Goal: Task Accomplishment & Management: Use online tool/utility

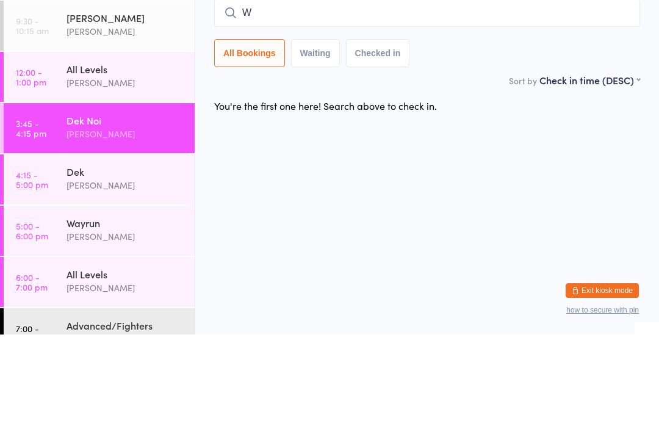
scroll to position [25, 0]
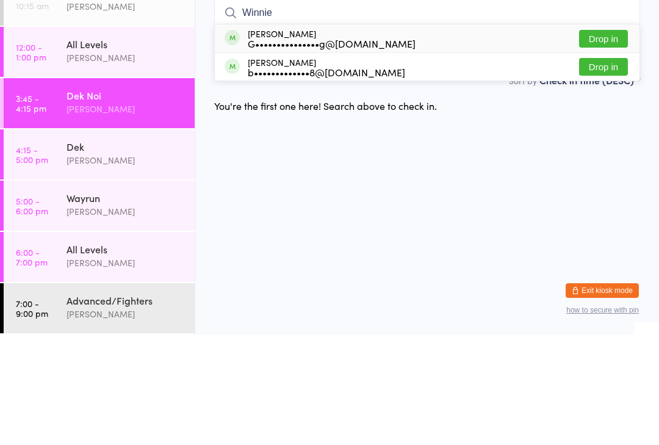
type input "Winnie"
click at [611, 140] on button "Drop in" at bounding box center [603, 149] width 49 height 18
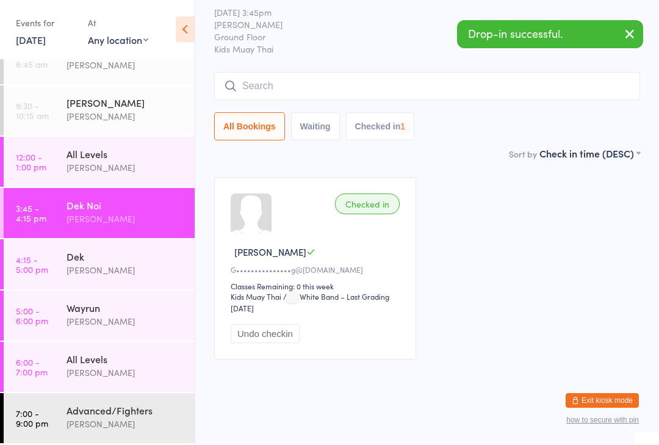
scroll to position [1, 0]
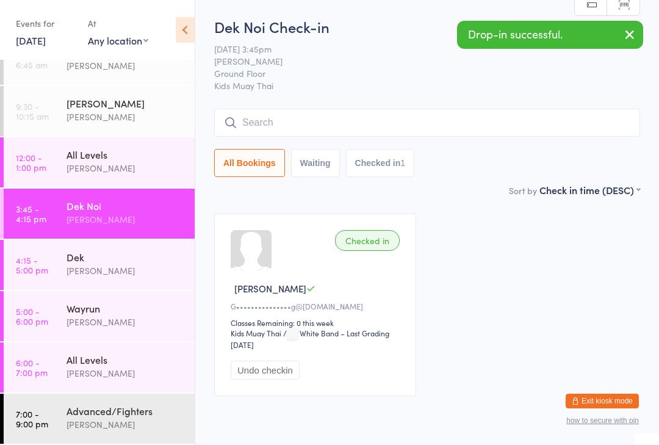
click at [126, 269] on div "[PERSON_NAME]" at bounding box center [126, 271] width 118 height 14
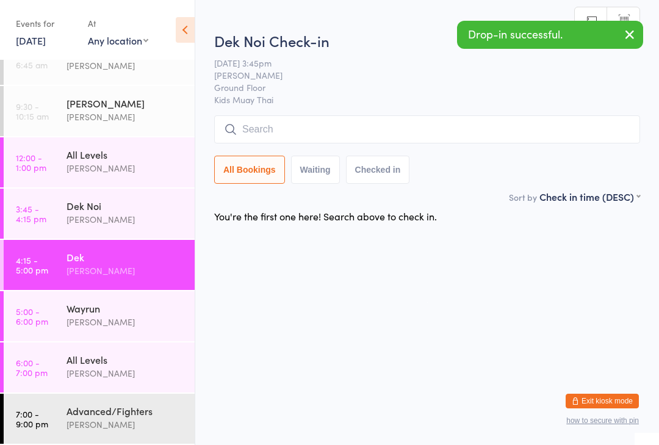
click at [355, 135] on input "search" at bounding box center [427, 129] width 426 height 28
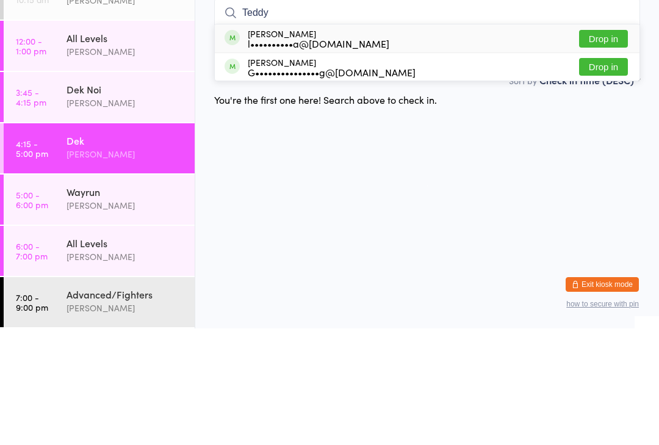
type input "Teddy"
click at [611, 175] on button "Drop in" at bounding box center [603, 184] width 49 height 18
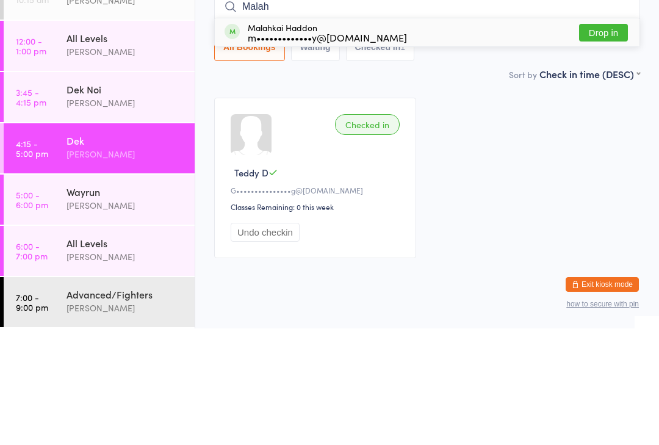
type input "Malah"
click at [474, 135] on div "Malahkai Haddon m•••••••••••••y@[DOMAIN_NAME] Drop in" at bounding box center [427, 149] width 425 height 28
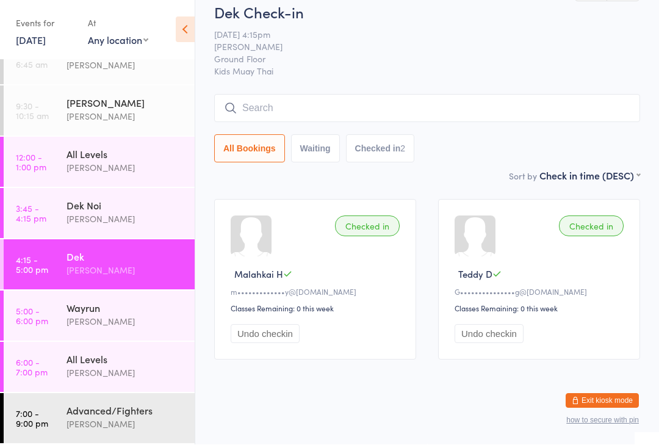
click at [304, 95] on input "search" at bounding box center [427, 109] width 426 height 28
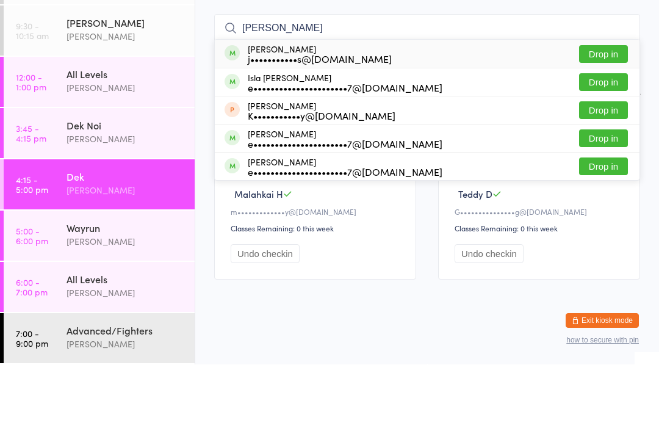
type input "[PERSON_NAME]"
click at [602, 126] on button "Drop in" at bounding box center [603, 135] width 49 height 18
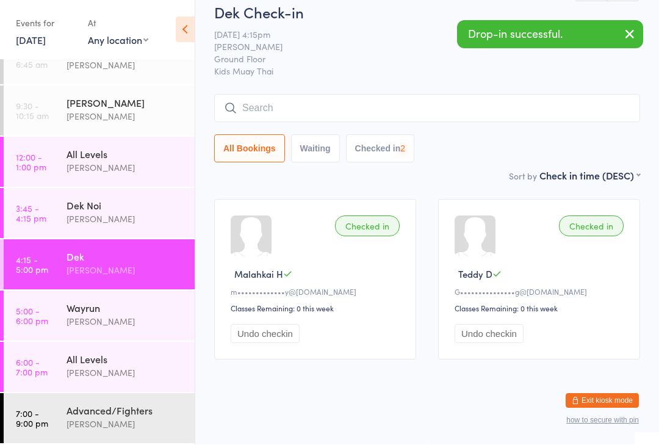
scroll to position [31, 0]
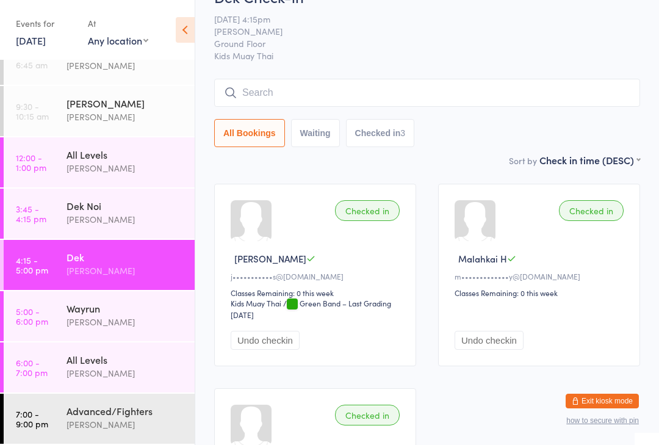
click at [270, 105] on input "search" at bounding box center [427, 93] width 426 height 28
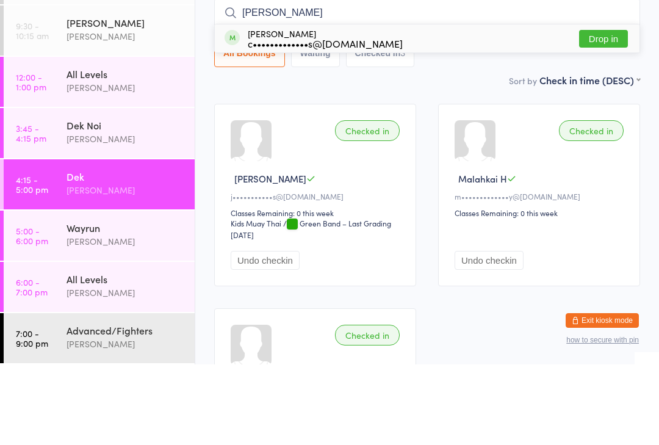
type input "[PERSON_NAME]"
click at [333, 119] on div "c•••••••••••••s@[DOMAIN_NAME]" at bounding box center [325, 124] width 155 height 10
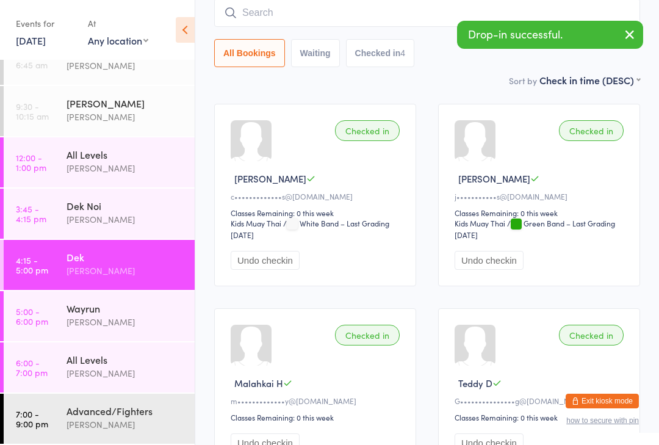
click at [241, 23] on input "search" at bounding box center [427, 13] width 426 height 28
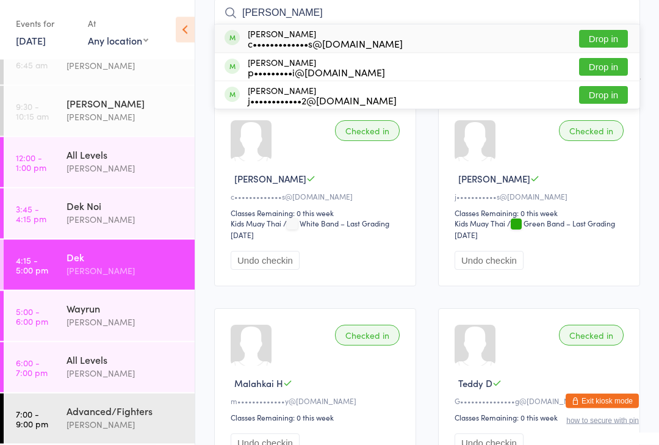
type input "[PERSON_NAME]"
click at [611, 31] on button "Drop in" at bounding box center [603, 40] width 49 height 18
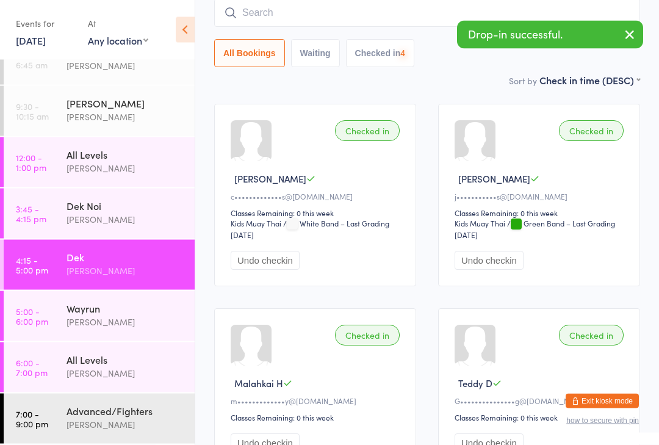
scroll to position [111, 0]
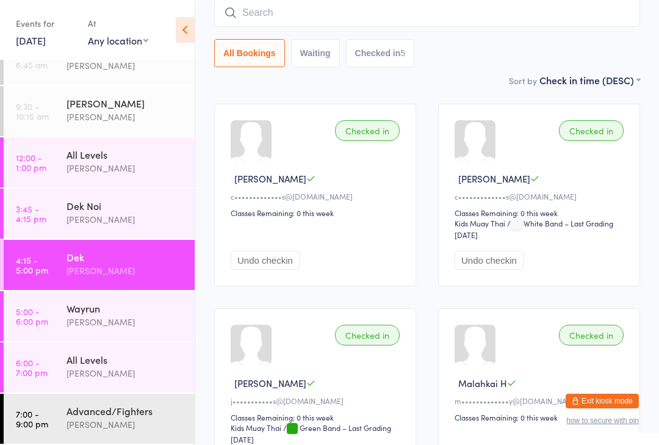
click at [43, 213] on time "3:45 - 4:15 pm" at bounding box center [31, 214] width 31 height 20
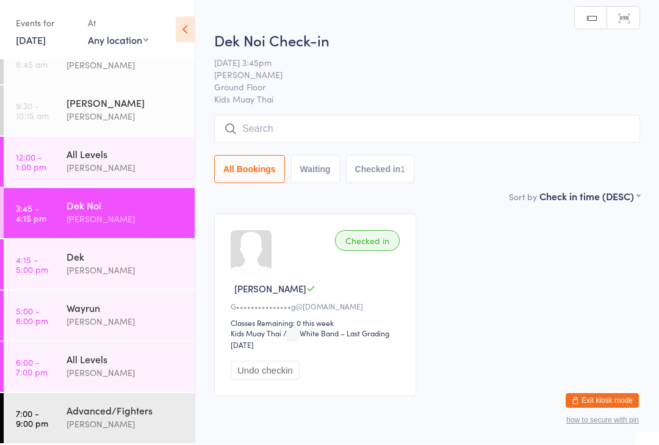
scroll to position [1, 0]
click at [39, 259] on time "4:15 - 5:00 pm" at bounding box center [32, 265] width 32 height 20
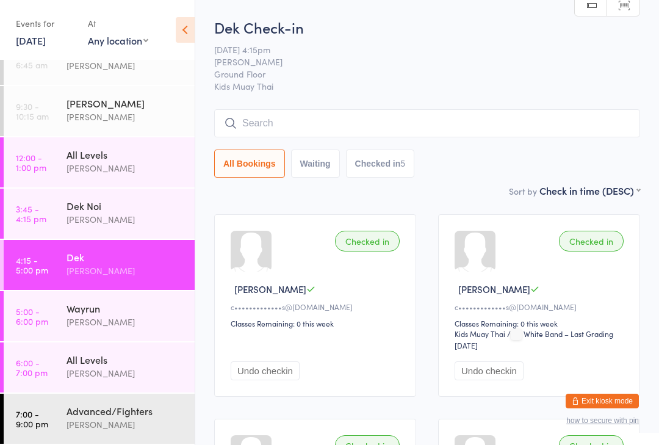
click at [73, 204] on div "Dek Noi" at bounding box center [126, 205] width 118 height 13
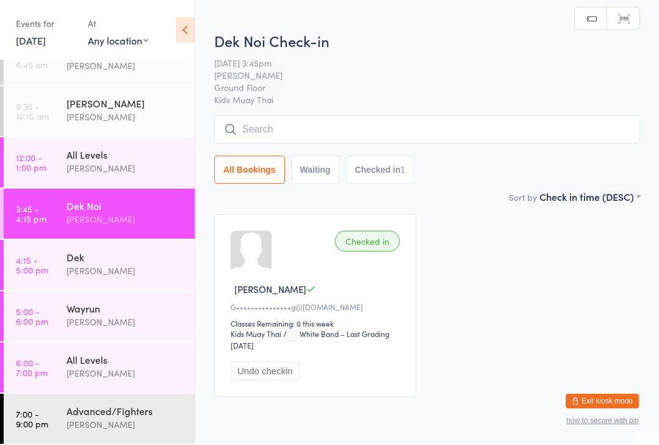
click at [253, 120] on input "search" at bounding box center [427, 129] width 426 height 28
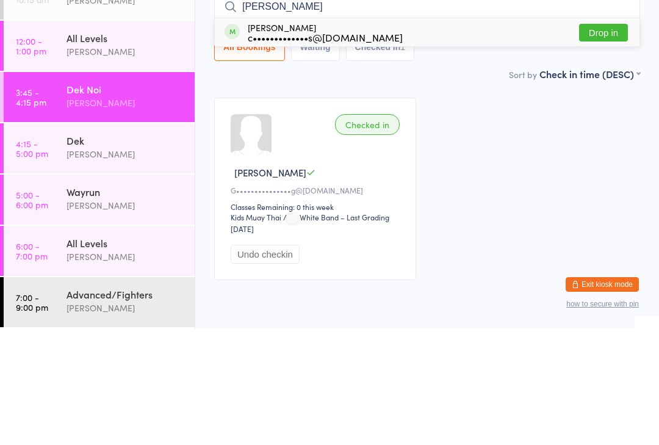
type input "[PERSON_NAME]"
click at [593, 140] on button "Drop in" at bounding box center [603, 149] width 49 height 18
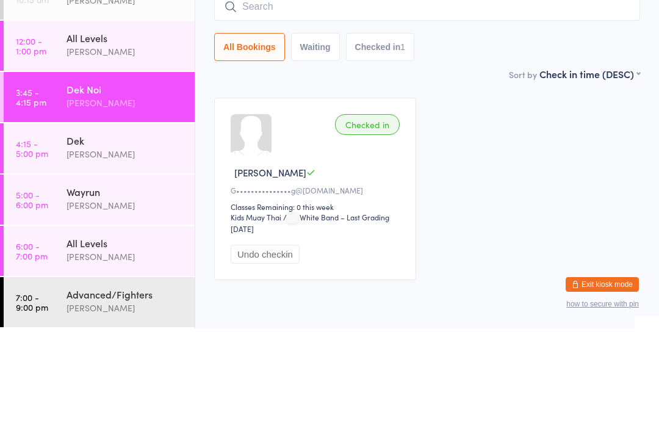
scroll to position [53, 0]
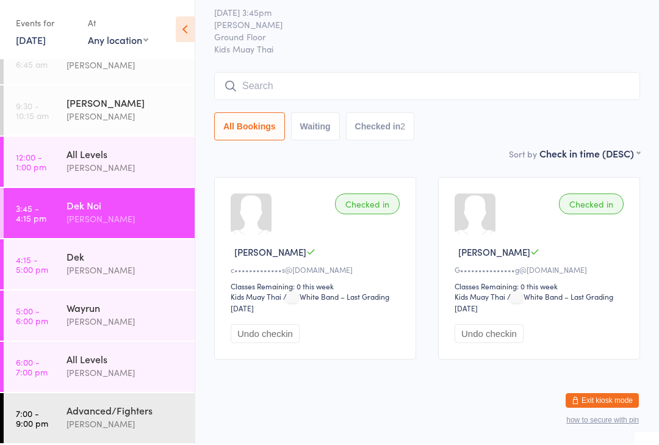
click at [311, 78] on input "search" at bounding box center [427, 87] width 426 height 28
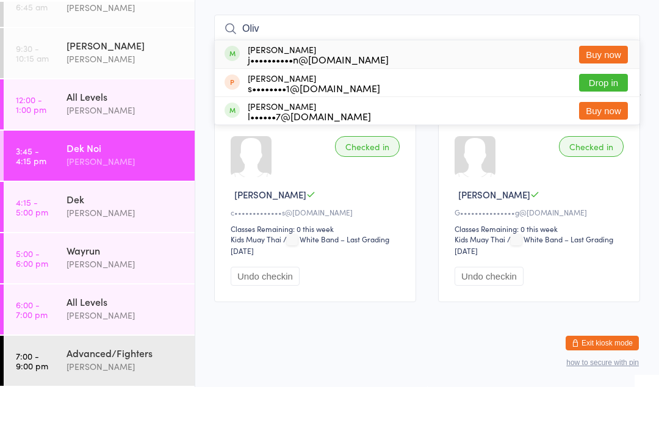
type input "Oliv"
click at [358, 103] on div "[PERSON_NAME] j••••••••••n@[DOMAIN_NAME]" at bounding box center [318, 113] width 141 height 20
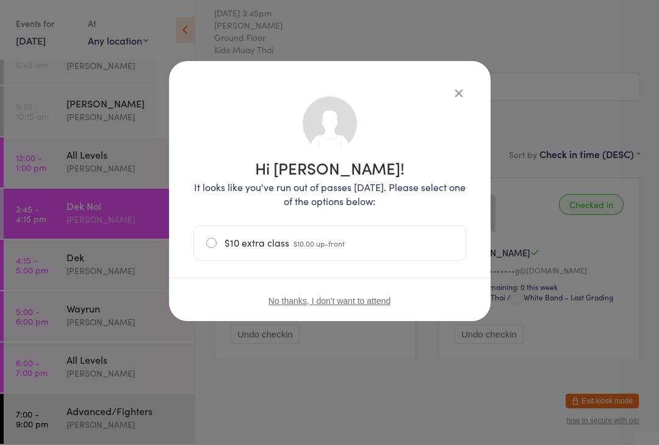
click at [220, 236] on label "$10 extra class $10.00 up-front" at bounding box center [329, 243] width 247 height 34
click at [0, 0] on input "$10 extra class $10.00 up-front" at bounding box center [0, 0] width 0 height 0
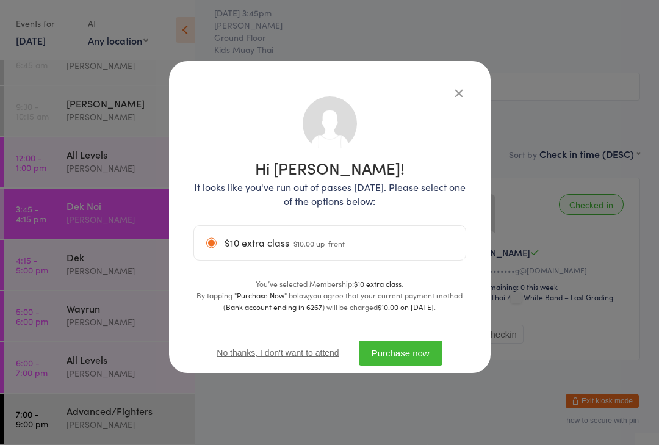
click at [415, 351] on button "Purchase now" at bounding box center [401, 353] width 84 height 25
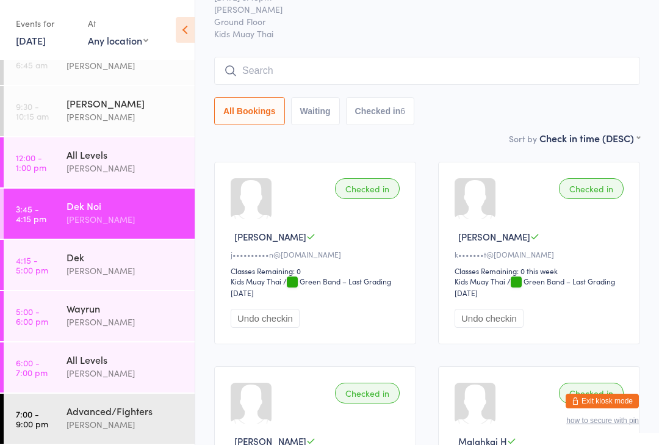
click at [46, 322] on time "5:00 - 6:00 pm" at bounding box center [32, 316] width 32 height 20
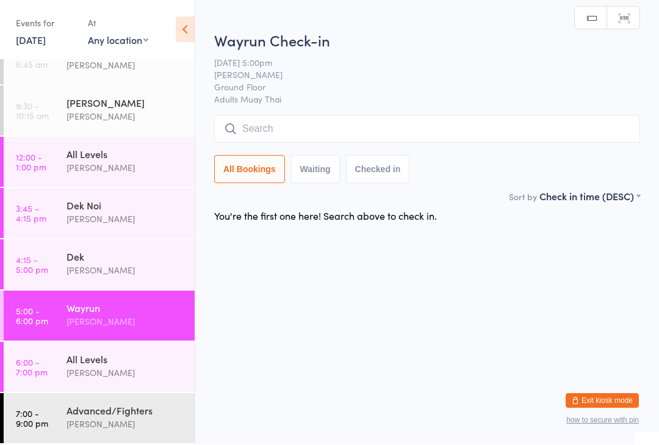
click at [523, 133] on input "search" at bounding box center [427, 129] width 426 height 28
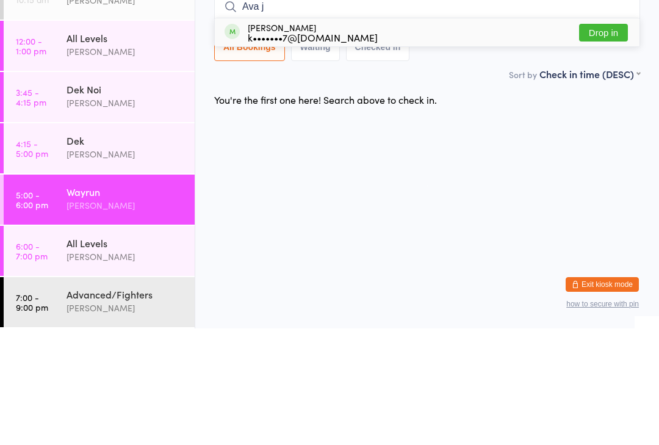
type input "Ava j"
click at [611, 140] on button "Drop in" at bounding box center [603, 149] width 49 height 18
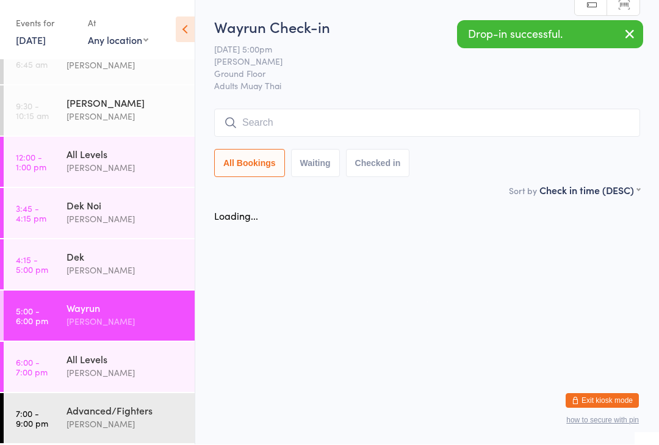
click at [547, 126] on input "search" at bounding box center [427, 123] width 426 height 28
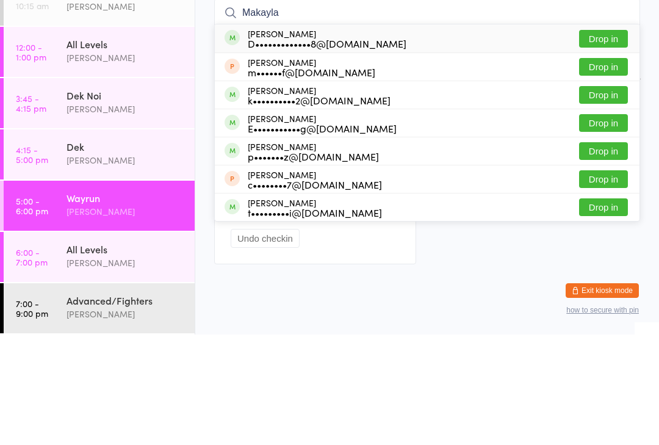
type input "Makayla"
click at [611, 140] on button "Drop in" at bounding box center [603, 149] width 49 height 18
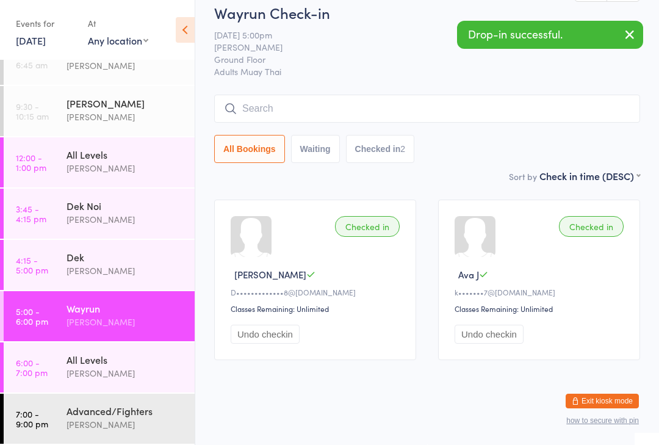
click at [476, 102] on input "search" at bounding box center [427, 109] width 426 height 28
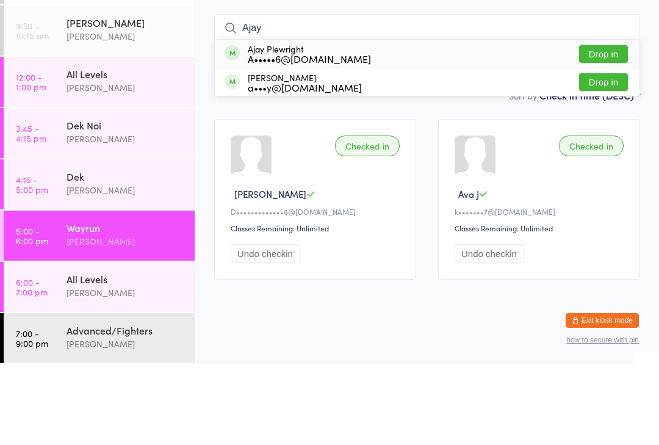
type input "Ajay"
click at [617, 126] on button "Drop in" at bounding box center [603, 135] width 49 height 18
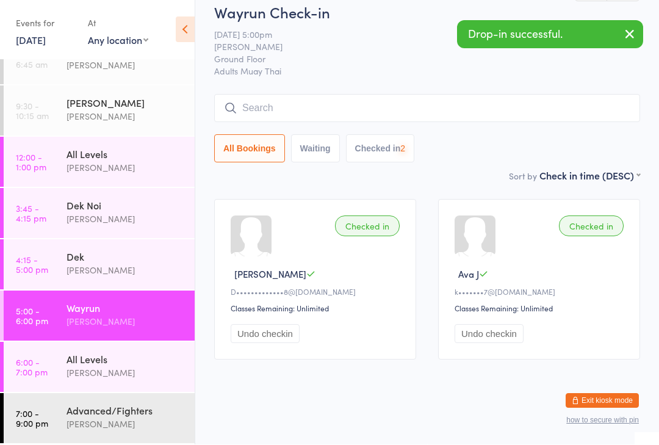
scroll to position [31, 0]
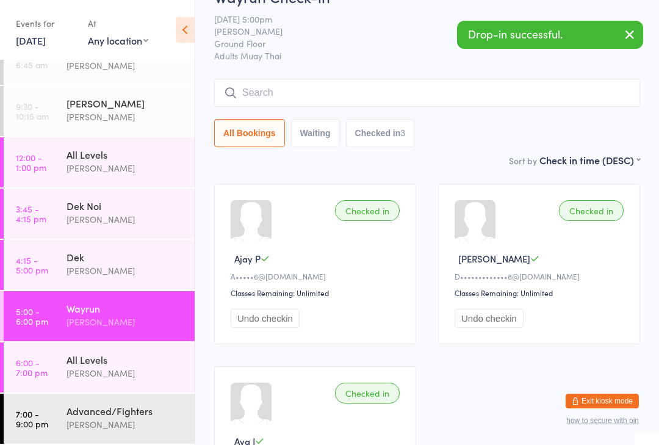
click at [131, 204] on div "Dek Noi" at bounding box center [126, 205] width 118 height 13
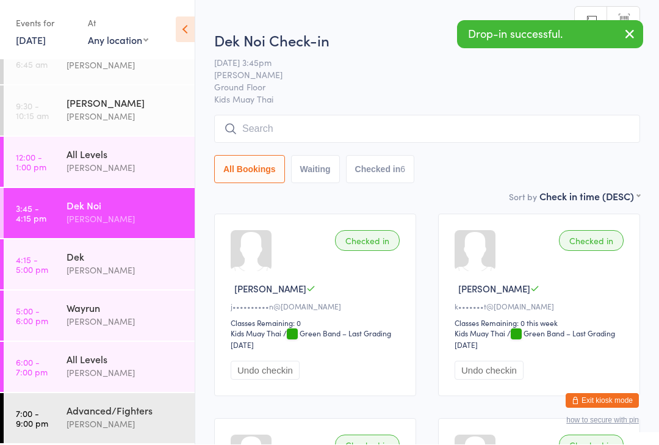
scroll to position [1, 0]
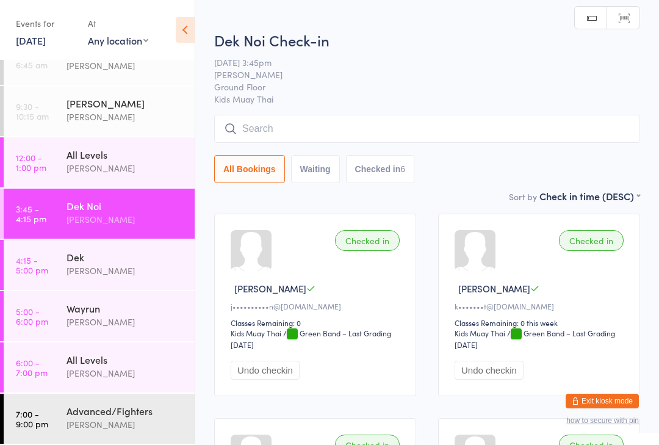
click at [137, 256] on div "Dek" at bounding box center [126, 256] width 118 height 13
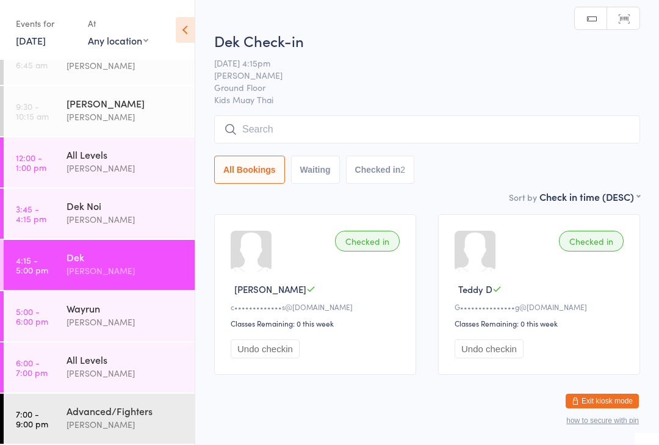
click at [396, 134] on input "search" at bounding box center [427, 129] width 426 height 28
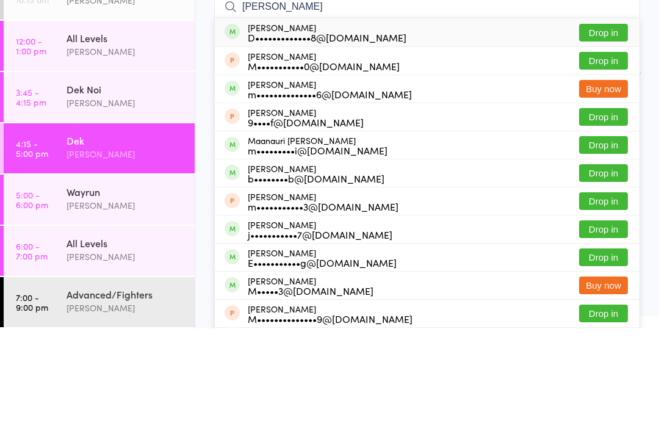
type input "[PERSON_NAME]"
click at [605, 140] on button "Drop in" at bounding box center [603, 149] width 49 height 18
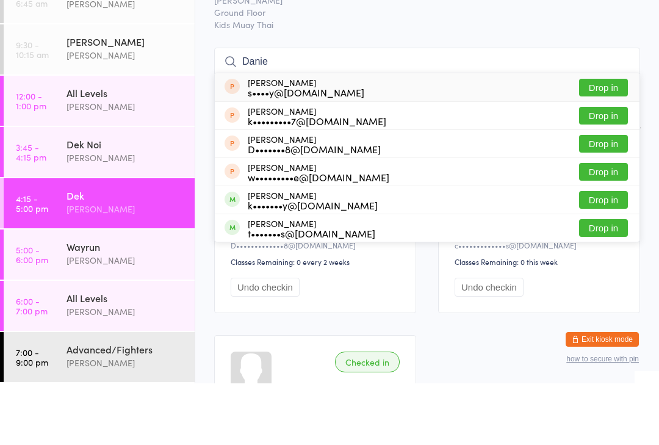
type input "[PERSON_NAME]"
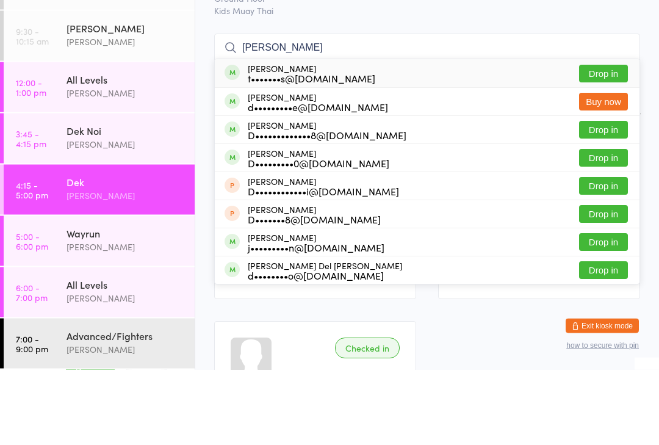
scroll to position [3, 0]
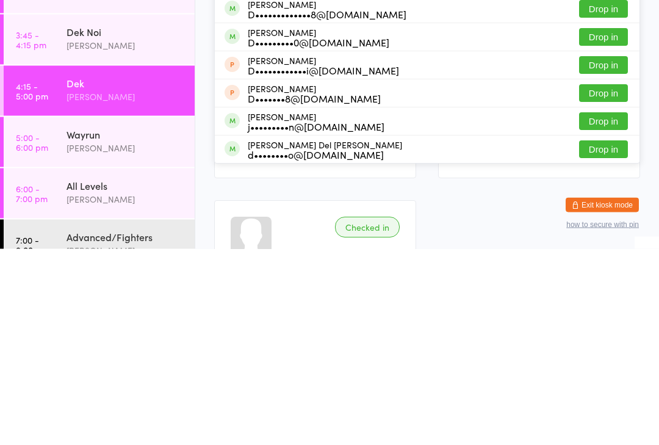
click at [119, 375] on div "All Levels" at bounding box center [126, 381] width 118 height 13
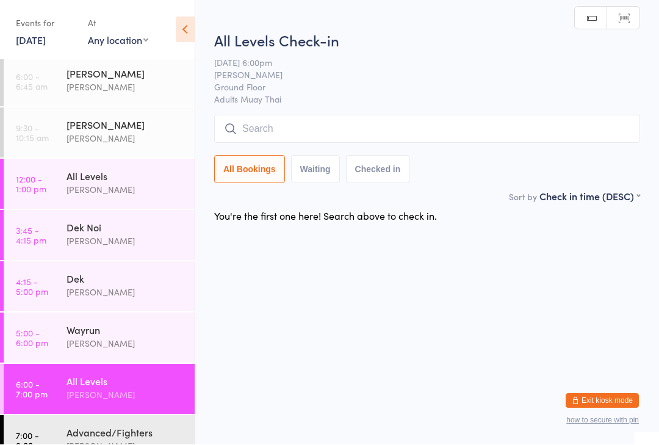
click at [383, 128] on input "search" at bounding box center [427, 129] width 426 height 28
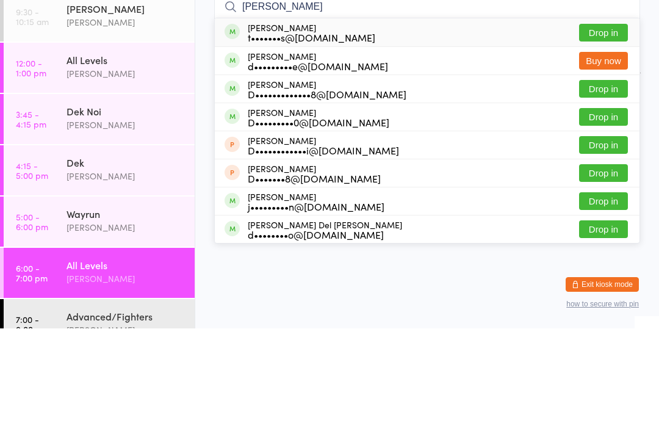
type input "[PERSON_NAME]"
click at [606, 225] on button "Drop in" at bounding box center [603, 234] width 49 height 18
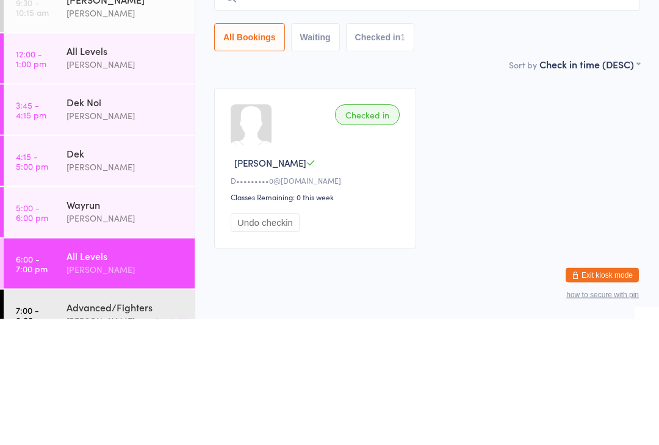
click at [126, 234] on div "[PERSON_NAME]" at bounding box center [126, 241] width 118 height 14
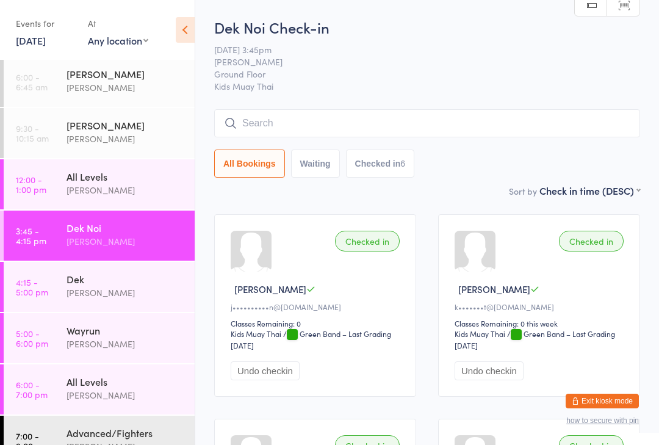
click at [39, 292] on time "4:15 - 5:00 pm" at bounding box center [32, 287] width 32 height 20
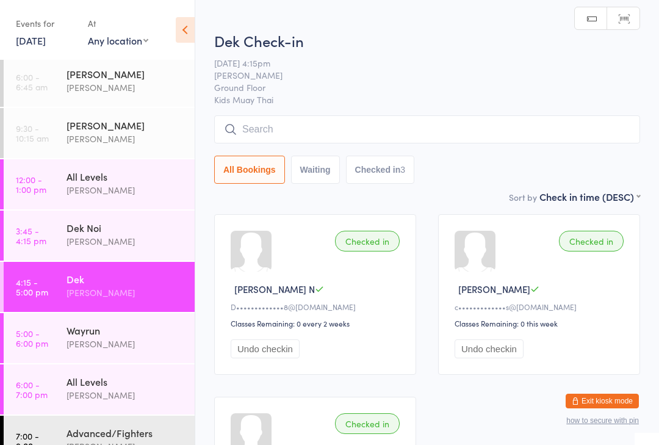
click at [244, 130] on input "search" at bounding box center [427, 129] width 426 height 28
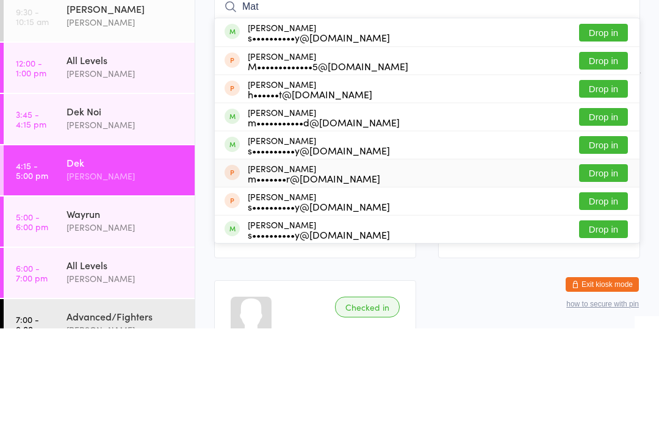
type input "Mat"
click at [236, 281] on span at bounding box center [232, 288] width 15 height 15
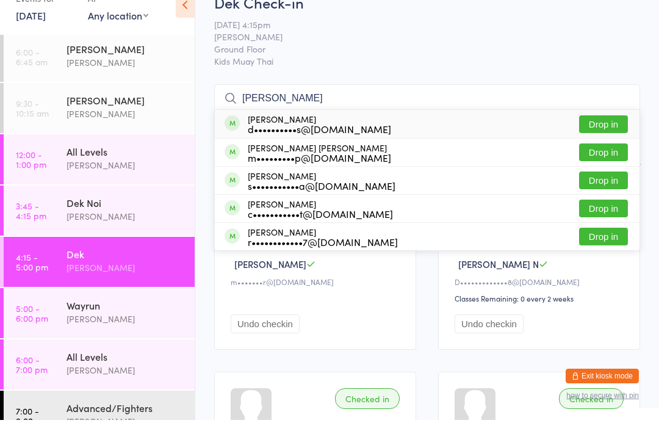
type input "[PERSON_NAME]"
click at [617, 140] on button "Drop in" at bounding box center [603, 149] width 49 height 18
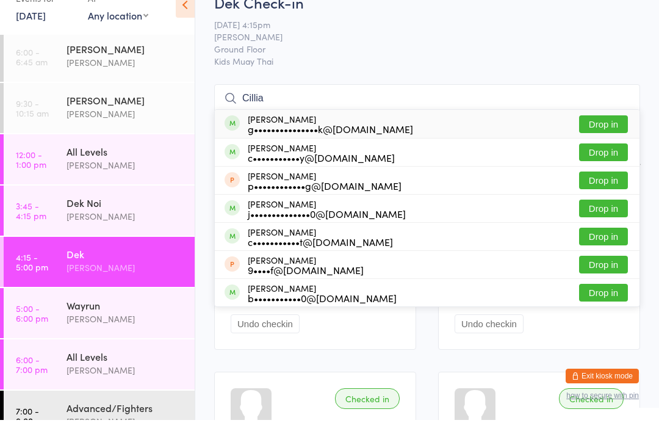
type input "Cillia"
click at [603, 140] on button "Drop in" at bounding box center [603, 149] width 49 height 18
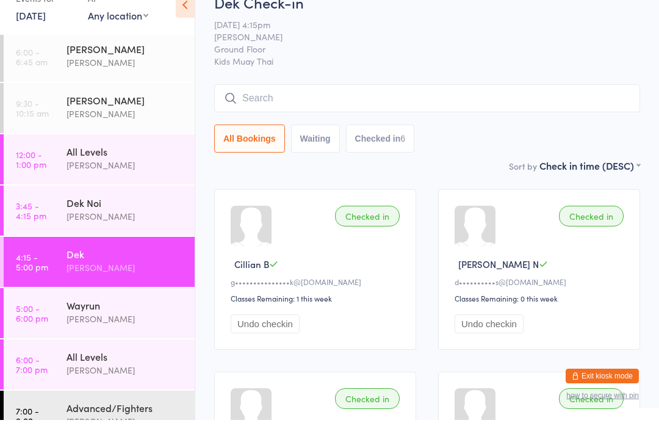
type input "("
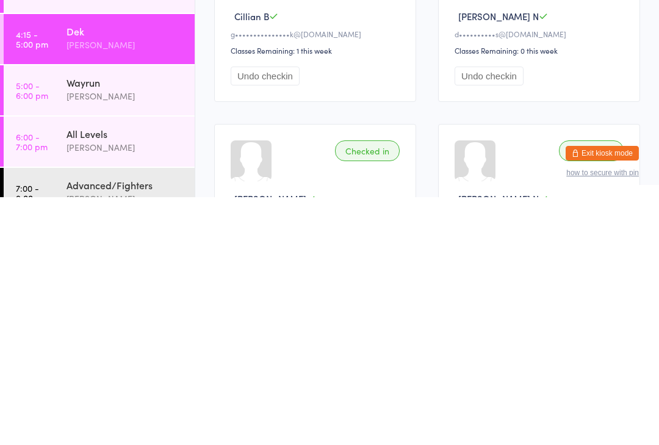
scroll to position [32, 0]
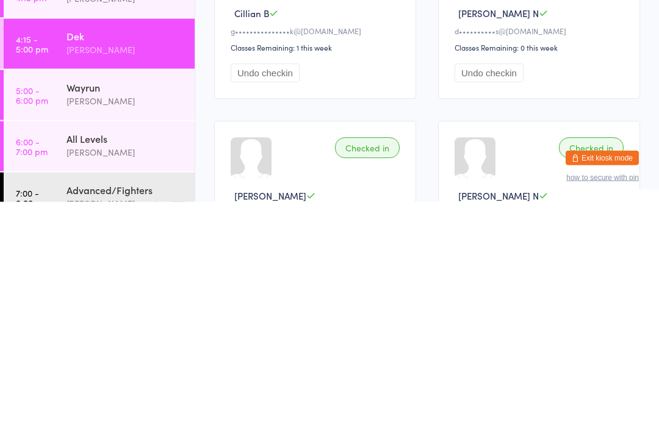
click at [63, 262] on link "4:15 - 5:00 pm Dek [PERSON_NAME]" at bounding box center [99, 287] width 191 height 50
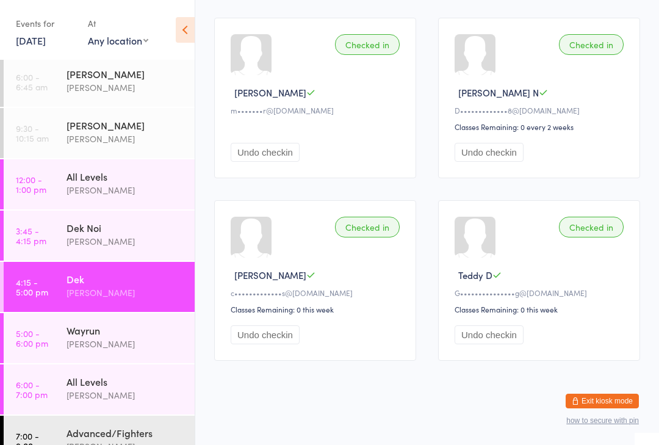
scroll to position [380, 0]
click at [57, 325] on link "5:00 - 6:00 pm Wayrun [PERSON_NAME]" at bounding box center [99, 338] width 191 height 50
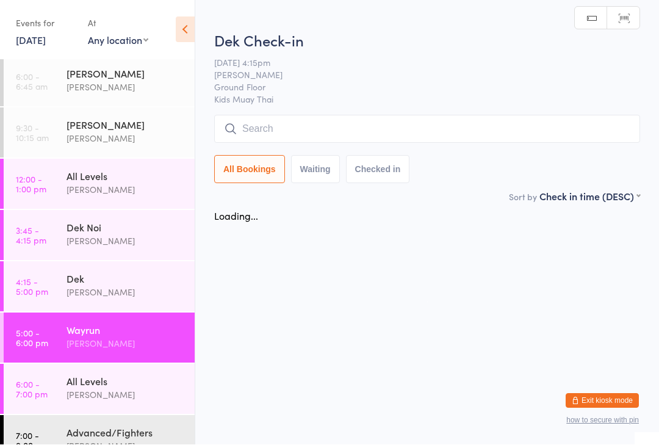
scroll to position [1, 0]
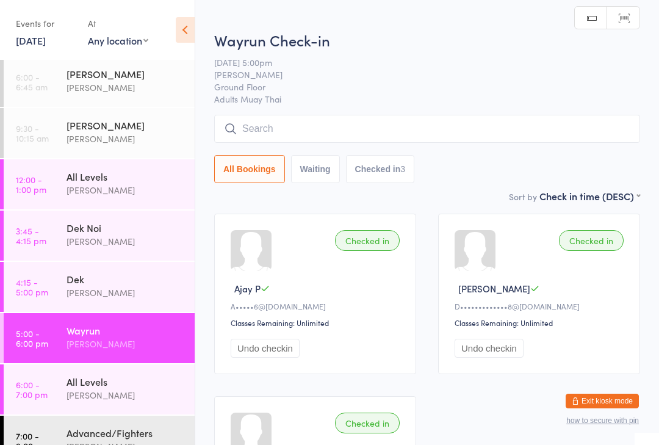
click at [374, 117] on input "search" at bounding box center [427, 129] width 426 height 28
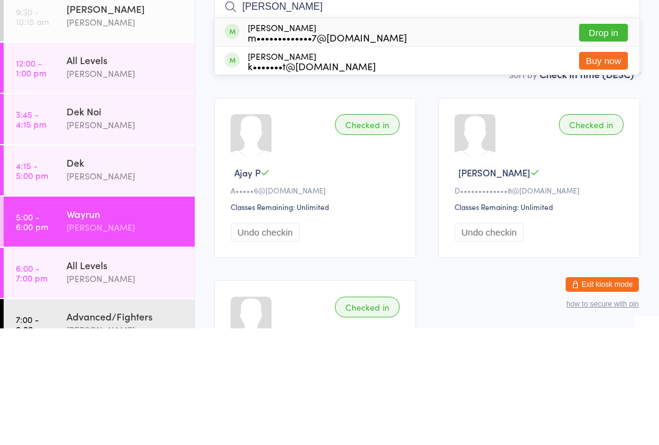
type input "[PERSON_NAME]"
click at [615, 140] on button "Drop in" at bounding box center [603, 149] width 49 height 18
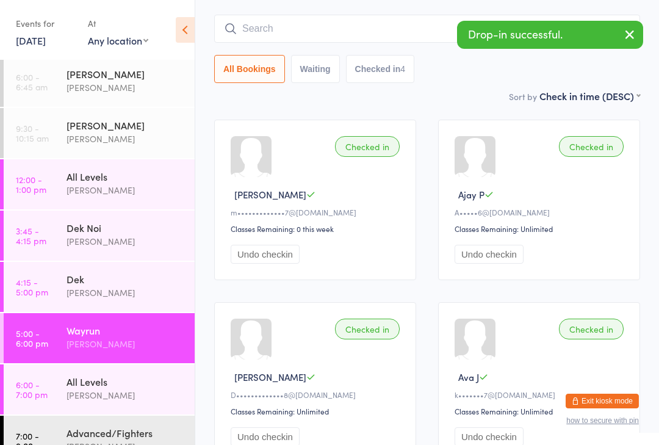
scroll to position [46, 0]
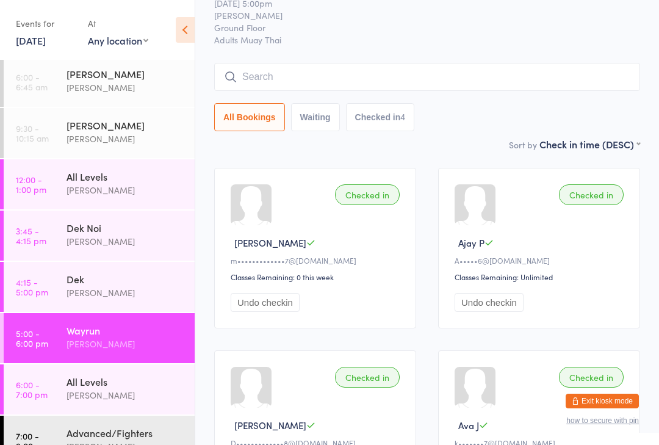
click at [637, 31] on div "[DATE] 5:00pm [PERSON_NAME][GEOGRAPHIC_DATA] Floor Adults Muay Thai" at bounding box center [427, 21] width 426 height 49
click at [531, 82] on input "search" at bounding box center [427, 77] width 426 height 28
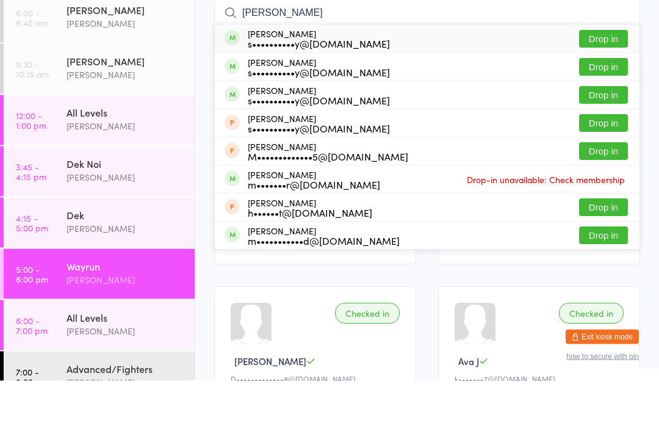
type input "[PERSON_NAME]"
click at [604, 95] on button "Drop in" at bounding box center [603, 104] width 49 height 18
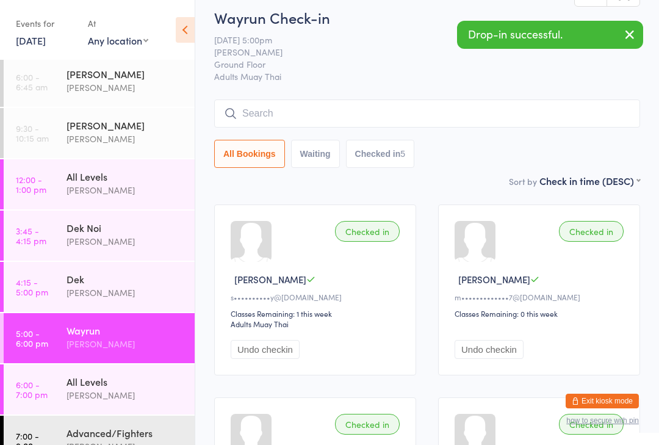
scroll to position [0, 0]
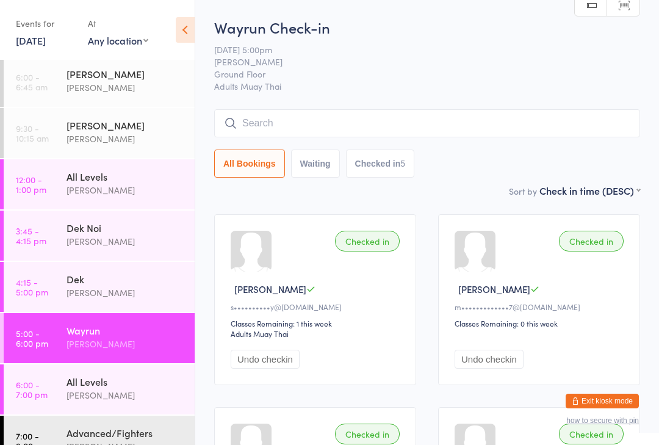
click at [259, 122] on input "search" at bounding box center [427, 123] width 426 height 28
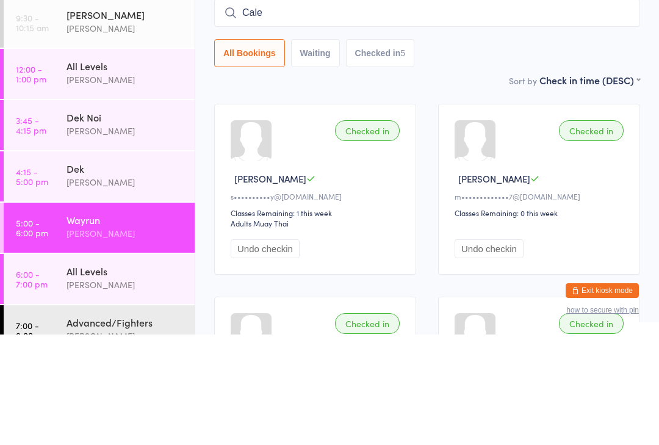
type input "Caleb"
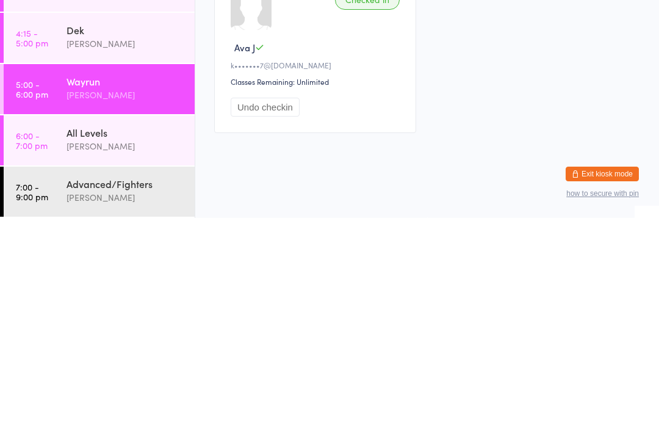
scroll to position [25, 0]
click at [67, 404] on div "Advanced/Fighters" at bounding box center [126, 410] width 118 height 13
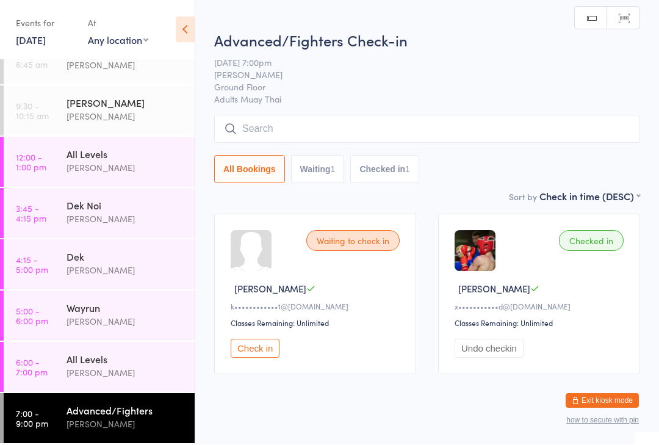
scroll to position [1, 0]
click at [251, 126] on input "search" at bounding box center [427, 129] width 426 height 28
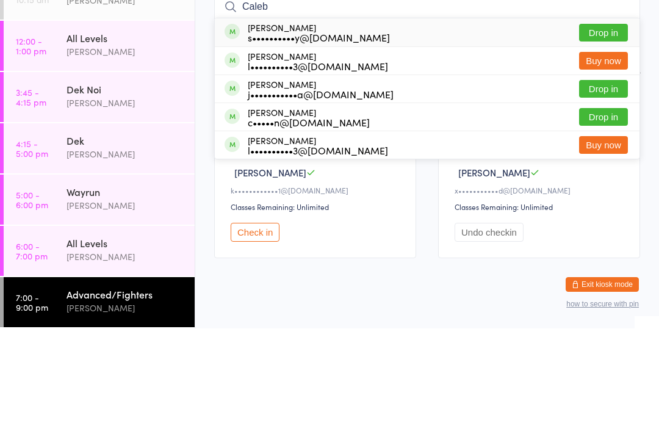
type input "Caleb"
click at [598, 140] on button "Drop in" at bounding box center [603, 149] width 49 height 18
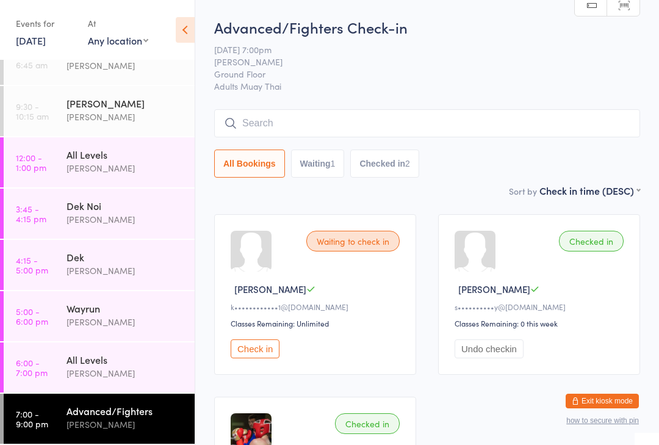
click at [38, 317] on time "5:00 - 6:00 pm" at bounding box center [32, 316] width 32 height 20
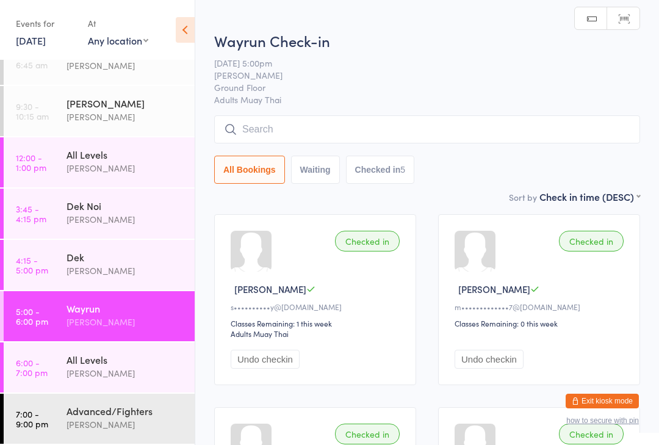
click at [473, 138] on input "search" at bounding box center [427, 129] width 426 height 28
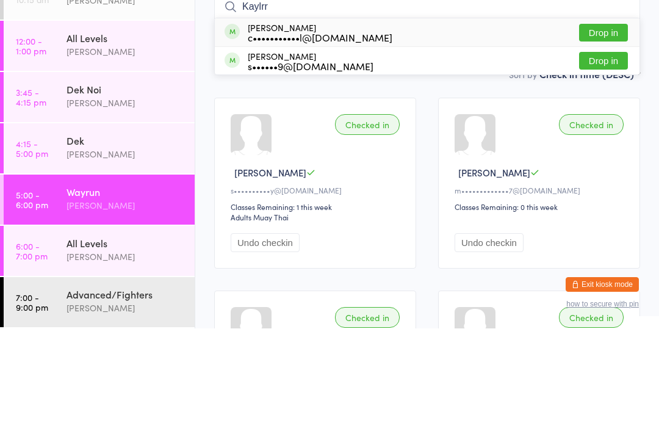
type input "Kaylrr"
click at [604, 140] on button "Drop in" at bounding box center [603, 149] width 49 height 18
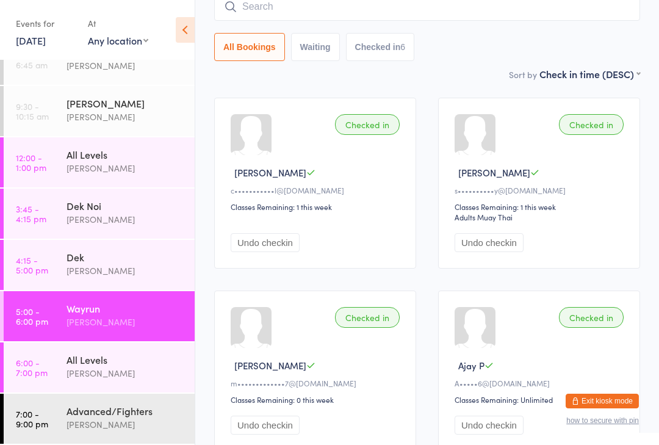
click at [403, 21] on input "search" at bounding box center [427, 7] width 426 height 28
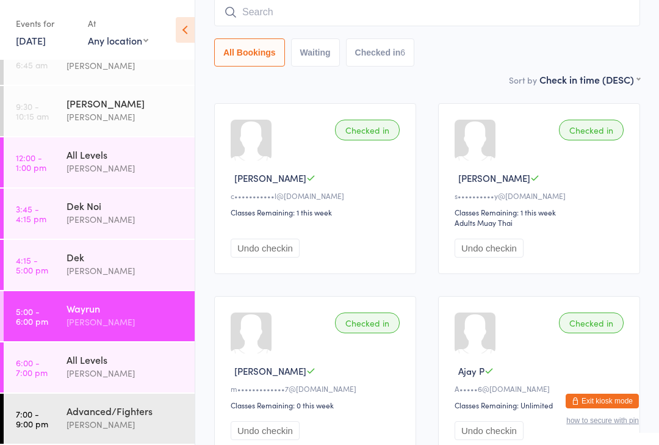
scroll to position [111, 0]
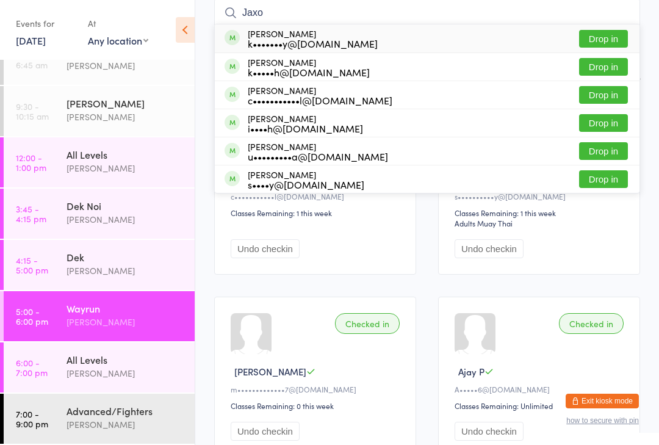
type input "Jaxo"
click at [612, 93] on button "Drop in" at bounding box center [603, 95] width 49 height 18
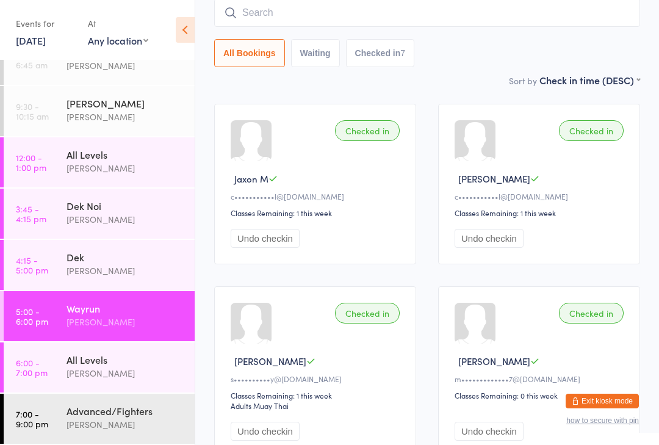
click at [111, 310] on div "Wayrun" at bounding box center [126, 308] width 118 height 13
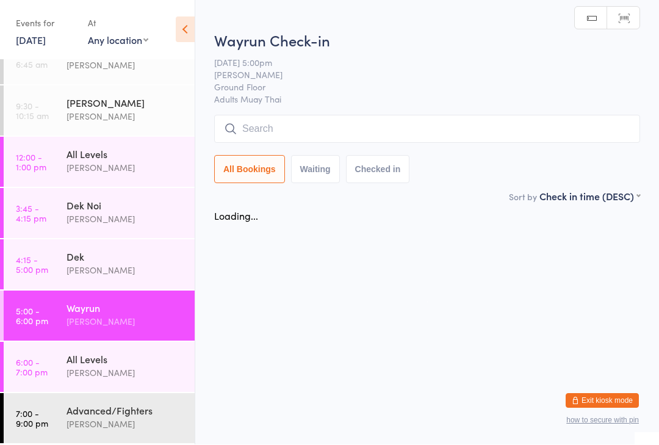
scroll to position [1, 0]
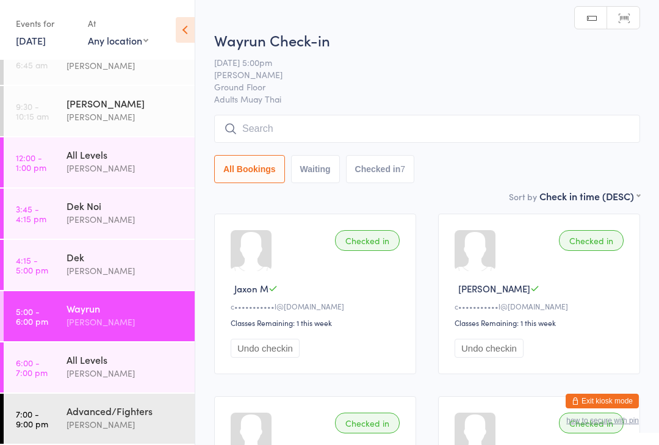
click at [357, 124] on input "search" at bounding box center [427, 129] width 426 height 28
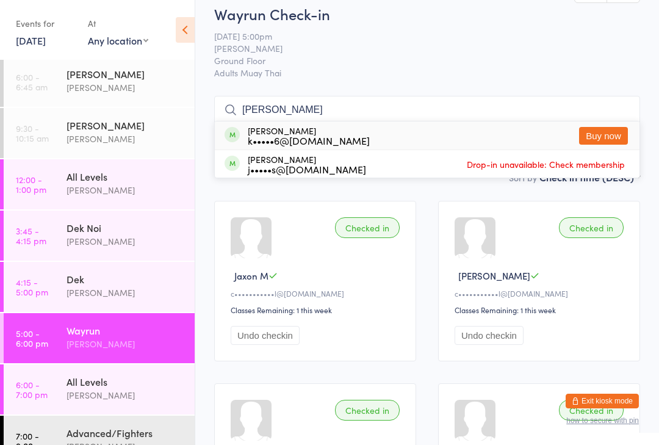
scroll to position [15, 0]
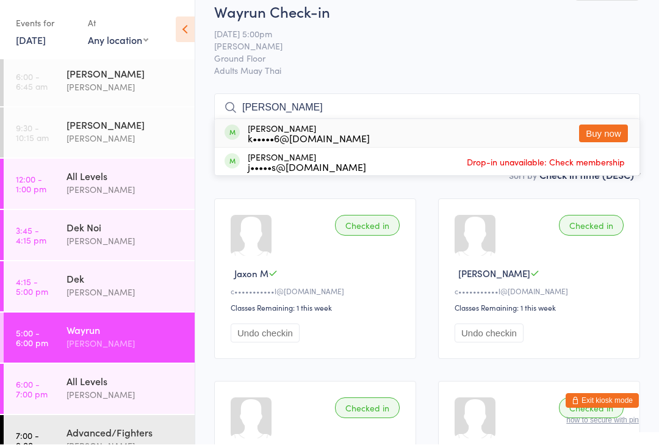
click at [299, 103] on input "[PERSON_NAME]" at bounding box center [427, 108] width 426 height 28
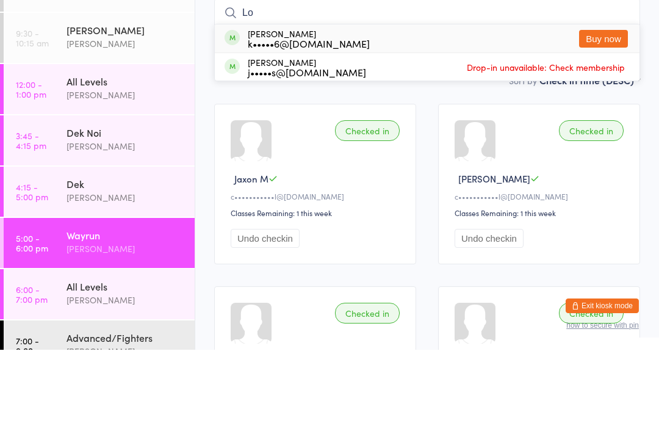
type input "L"
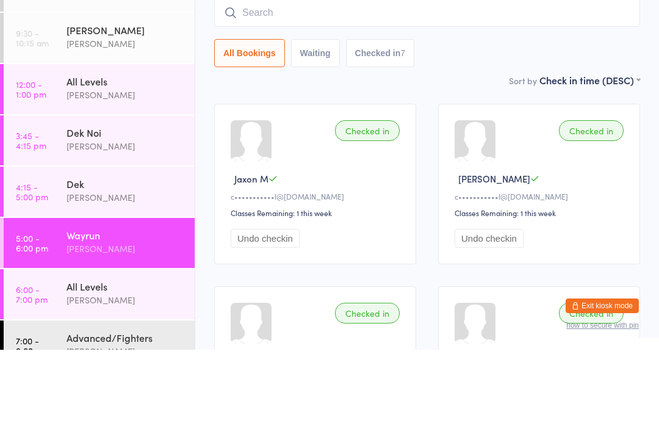
scroll to position [111, 0]
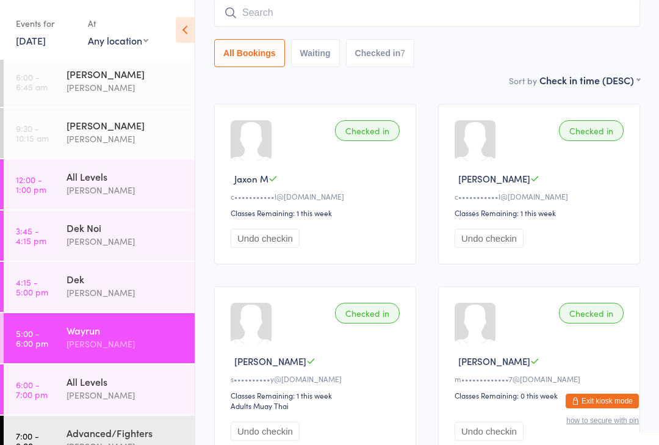
click at [401, 20] on input "search" at bounding box center [427, 13] width 426 height 28
type input "[PERSON_NAME]"
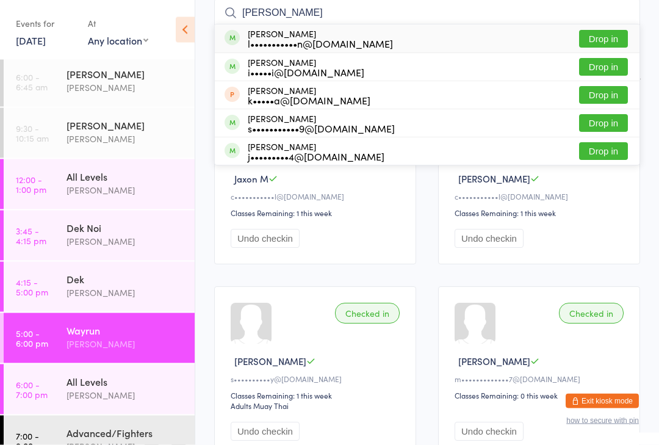
scroll to position [111, 0]
click at [601, 42] on button "Drop in" at bounding box center [603, 39] width 49 height 18
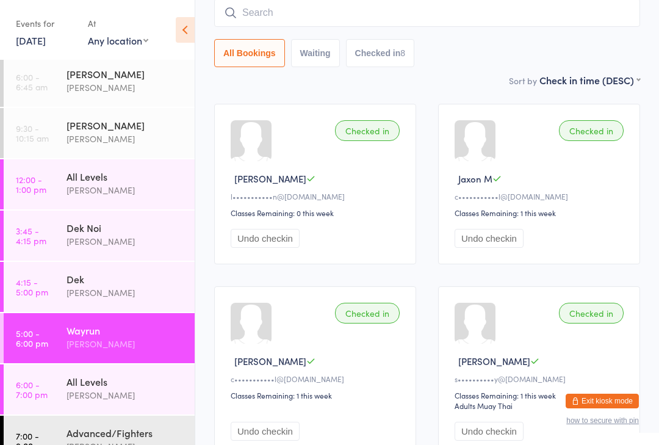
click at [305, 13] on input "search" at bounding box center [427, 13] width 426 height 28
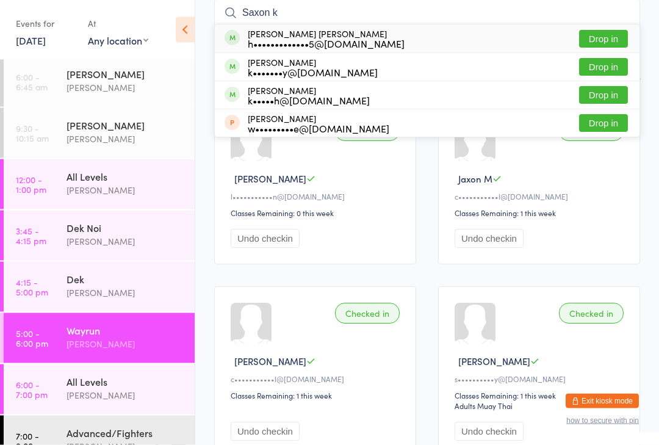
type input "Saxon k"
click at [618, 39] on button "Drop in" at bounding box center [603, 40] width 49 height 18
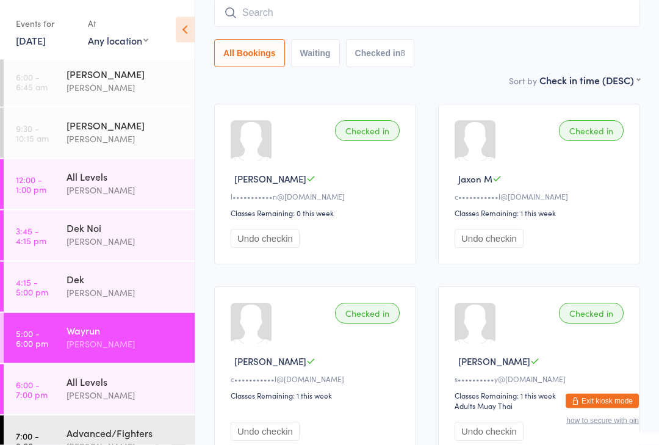
scroll to position [111, 0]
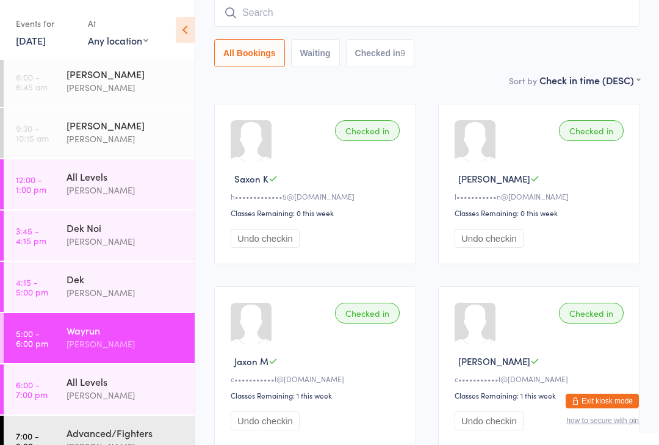
click at [43, 441] on time "7:00 - 9:00 pm" at bounding box center [32, 441] width 32 height 20
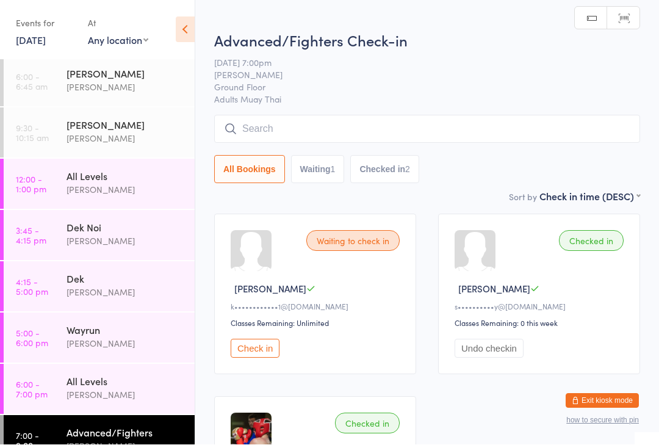
scroll to position [1, 0]
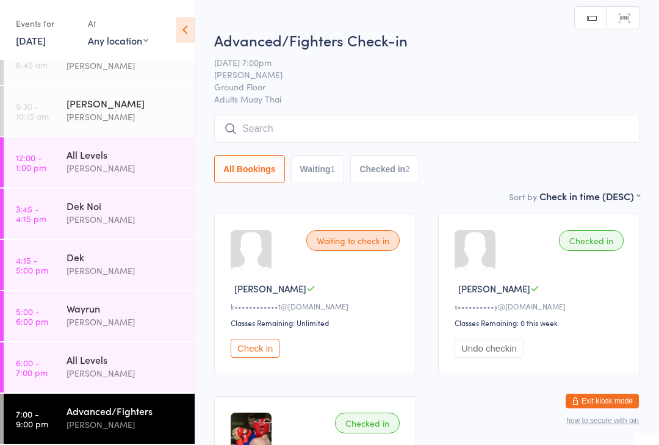
click at [356, 125] on input "search" at bounding box center [427, 129] width 426 height 28
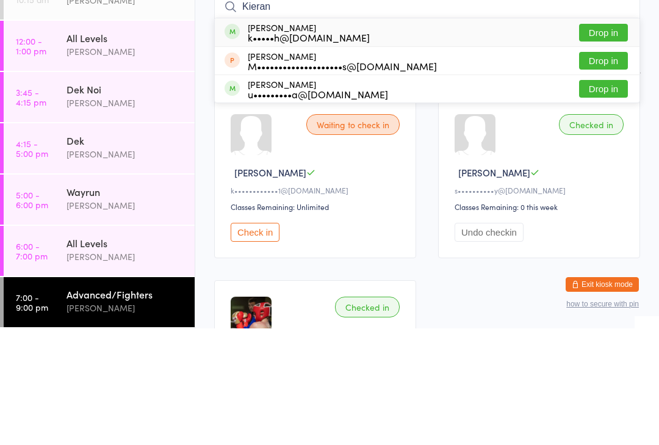
type input "Kieran"
click at [609, 140] on button "Drop in" at bounding box center [603, 149] width 49 height 18
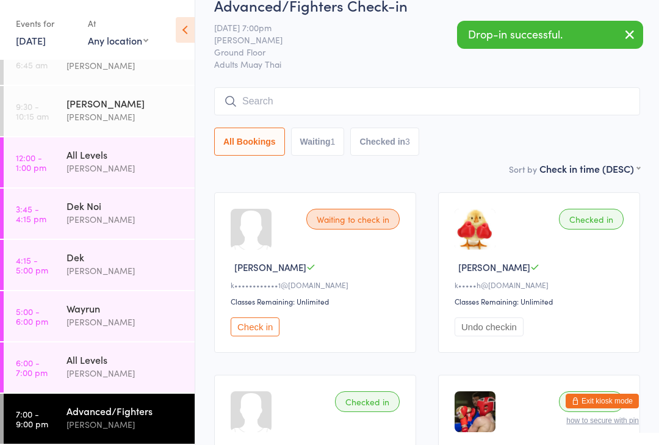
scroll to position [7, 0]
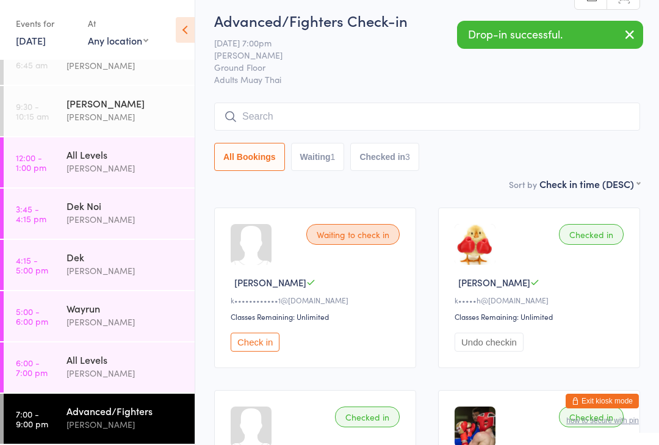
click at [318, 115] on input "search" at bounding box center [427, 117] width 426 height 28
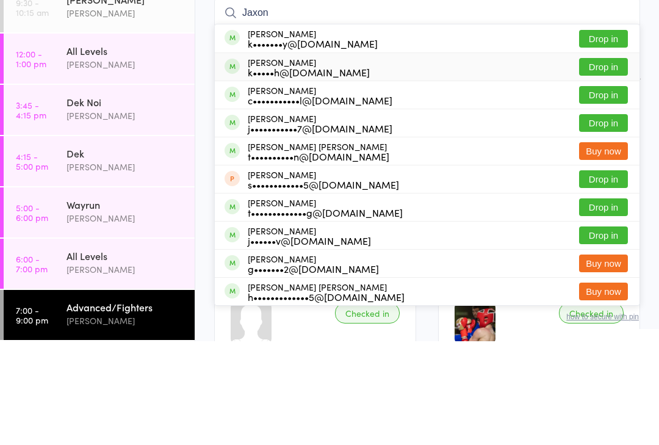
type input "Jaxon"
click at [607, 162] on button "Drop in" at bounding box center [603, 171] width 49 height 18
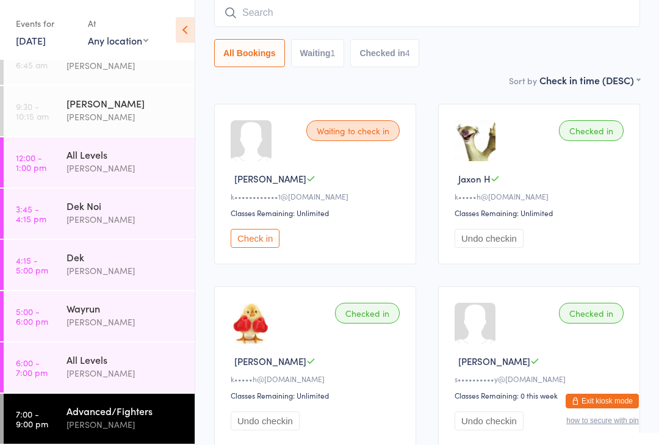
click at [112, 372] on div "[PERSON_NAME]" at bounding box center [126, 373] width 118 height 14
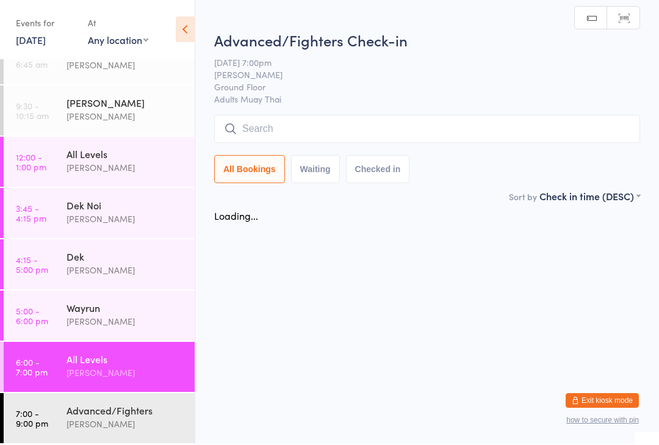
scroll to position [1, 0]
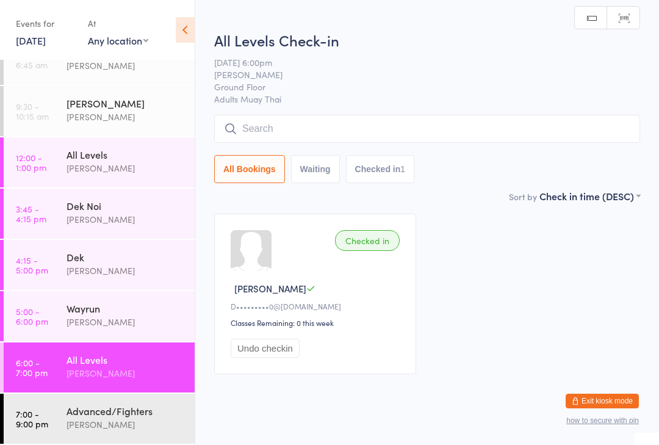
click at [319, 128] on input "search" at bounding box center [427, 129] width 426 height 28
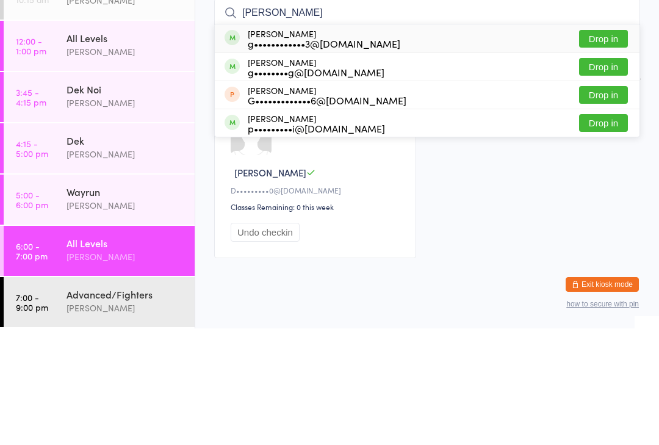
type input "[PERSON_NAME]"
click at [357, 155] on div "g••••••••••••3@[DOMAIN_NAME]" at bounding box center [324, 160] width 153 height 10
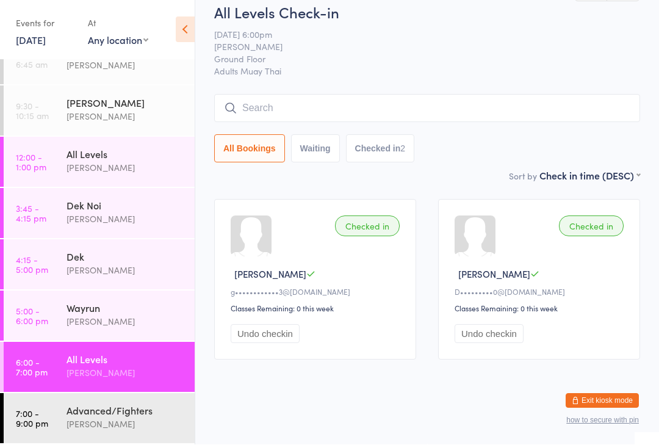
click at [38, 397] on link "7:00 - 9:00 pm Advanced/Fighters [PERSON_NAME]" at bounding box center [99, 419] width 191 height 50
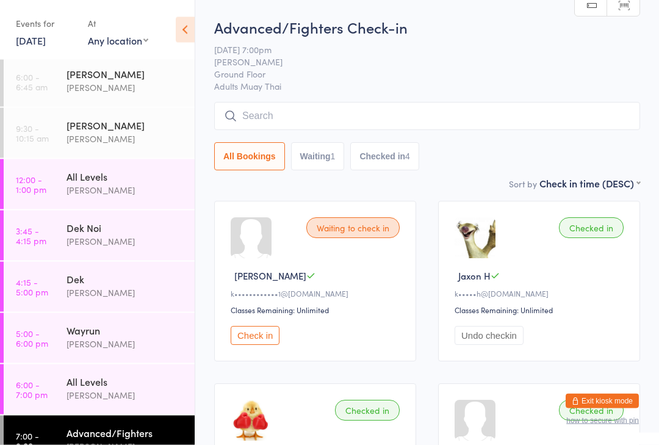
scroll to position [13, 0]
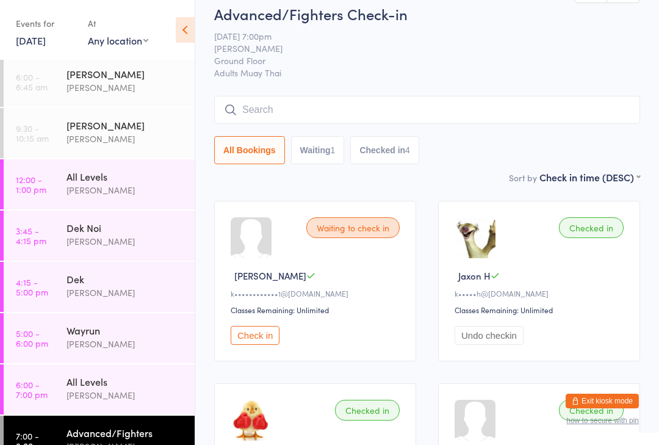
click at [269, 101] on input "search" at bounding box center [427, 110] width 426 height 28
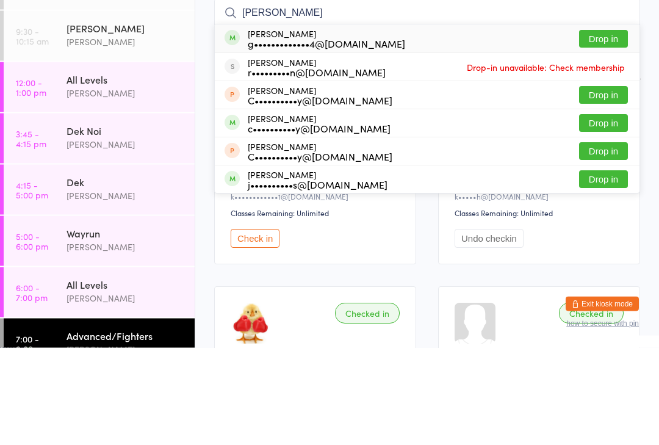
type input "[PERSON_NAME]"
click at [595, 128] on button "Drop in" at bounding box center [603, 137] width 49 height 18
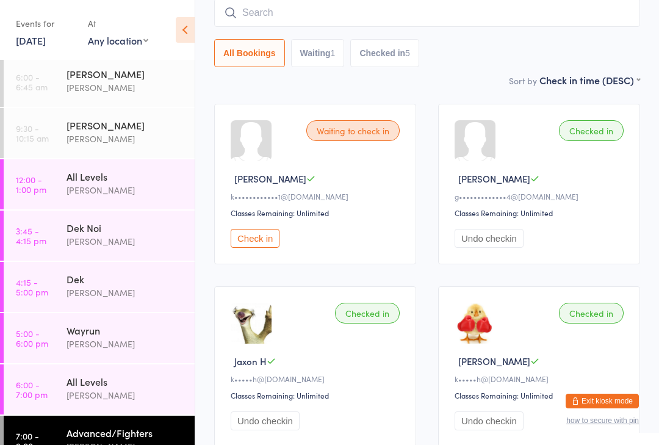
click at [85, 393] on div "[PERSON_NAME]" at bounding box center [126, 395] width 118 height 14
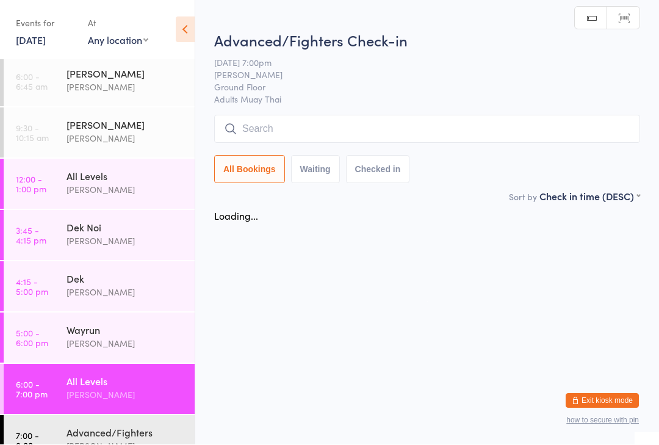
scroll to position [1, 0]
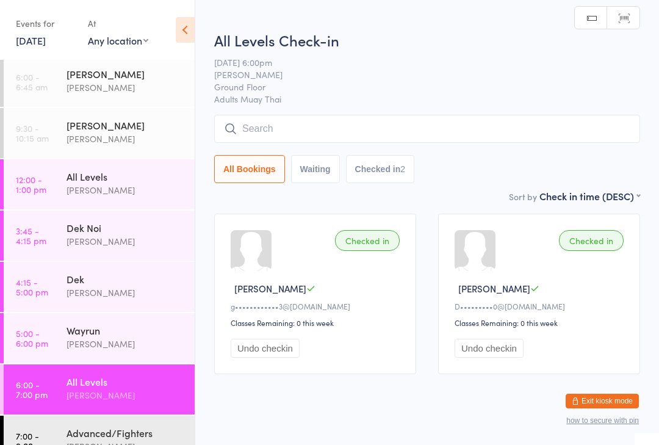
click at [190, 23] on icon at bounding box center [185, 30] width 19 height 26
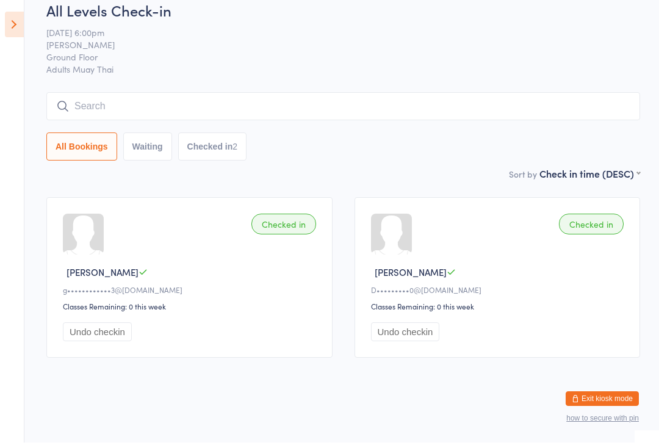
scroll to position [0, 0]
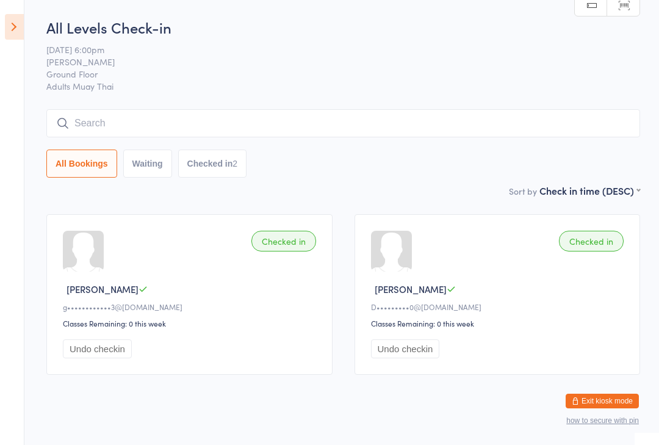
scroll to position [30, 0]
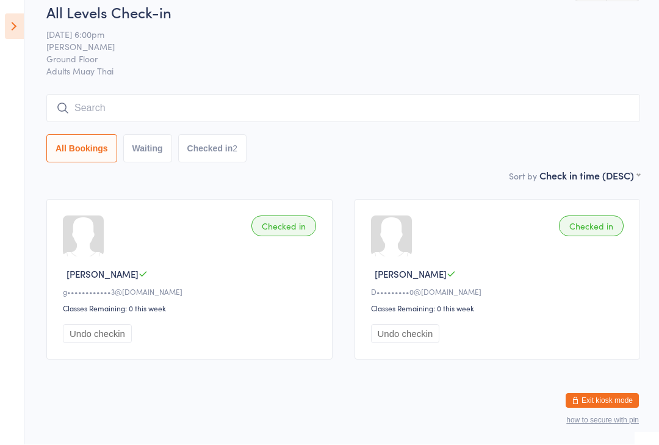
click at [42, 26] on ui-view "All Levels Check-in [DATE] 6:00pm [PERSON_NAME][GEOGRAPHIC_DATA] Floor Adults M…" at bounding box center [329, 186] width 659 height 369
click at [7, 21] on icon at bounding box center [14, 27] width 19 height 26
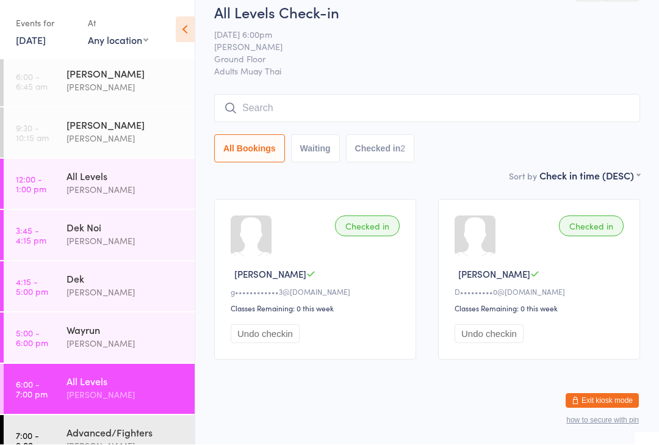
click at [46, 84] on time "6:00 - 6:45 am" at bounding box center [32, 82] width 32 height 20
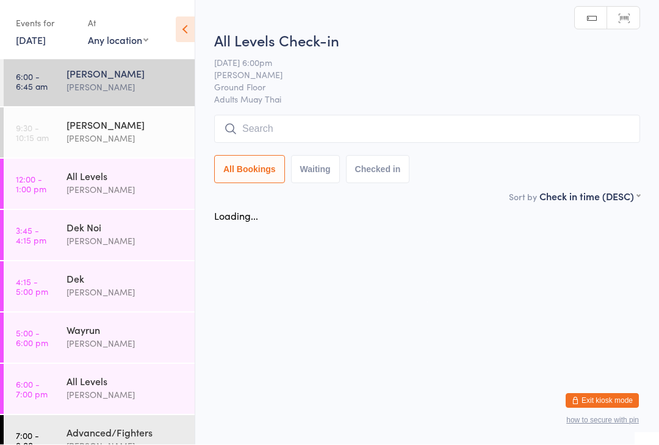
scroll to position [1, 0]
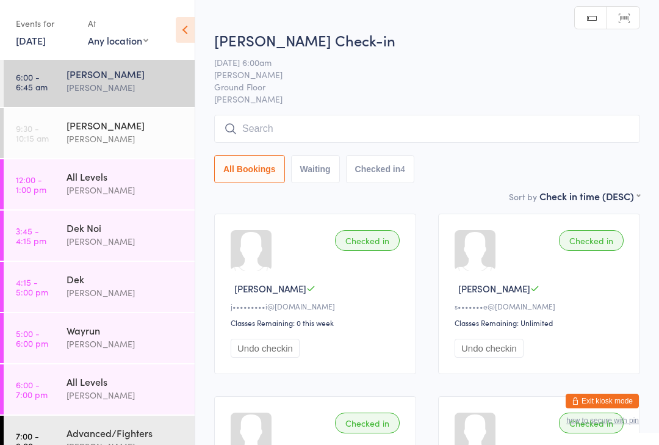
click at [49, 136] on link "9:30 - 10:15 am Suay Sweat [PERSON_NAME]" at bounding box center [99, 133] width 191 height 50
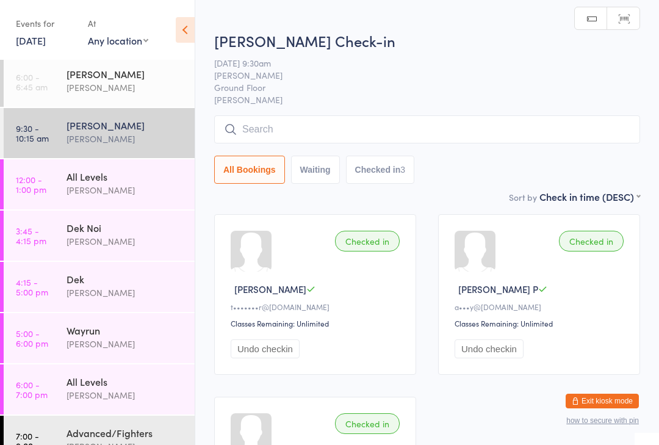
click at [45, 192] on time "12:00 - 1:00 pm" at bounding box center [31, 185] width 31 height 20
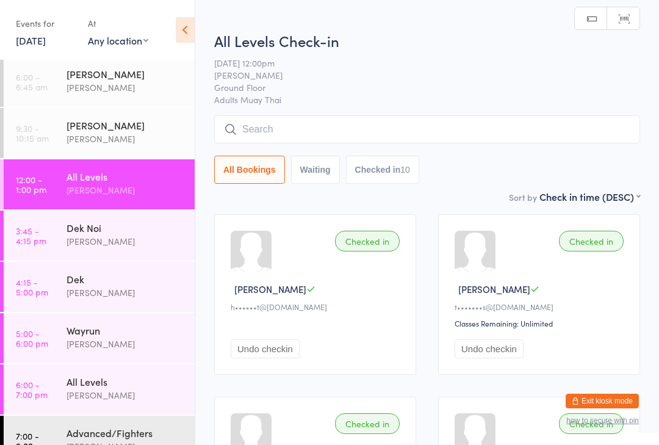
click at [53, 243] on link "3:45 - 4:15 pm Dek Noi [PERSON_NAME]" at bounding box center [99, 236] width 191 height 50
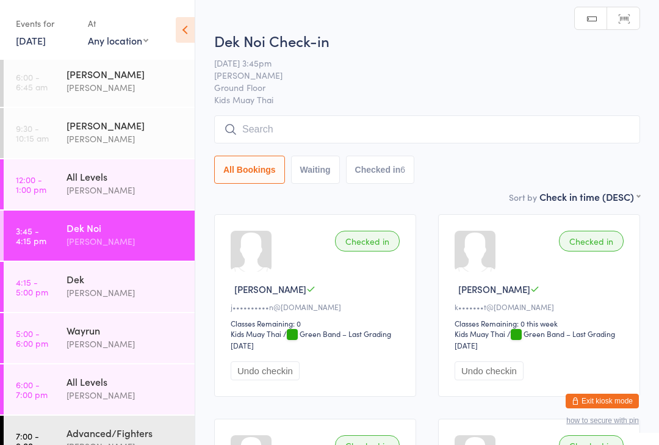
click at [55, 288] on link "4:15 - 5:00 pm Dek [PERSON_NAME]" at bounding box center [99, 287] width 191 height 50
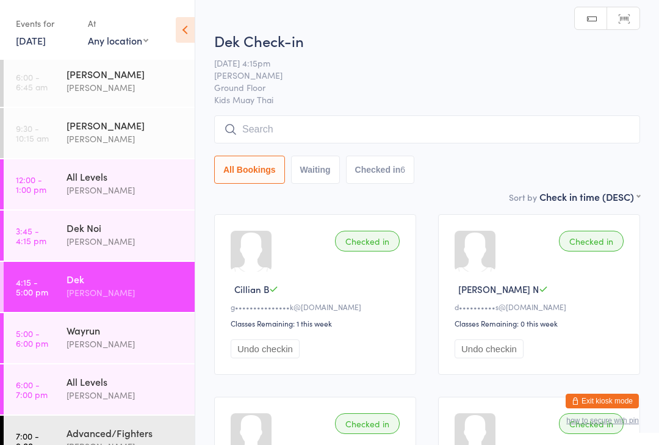
click at [62, 335] on link "5:00 - 6:00 pm Wayrun [PERSON_NAME]" at bounding box center [99, 338] width 191 height 50
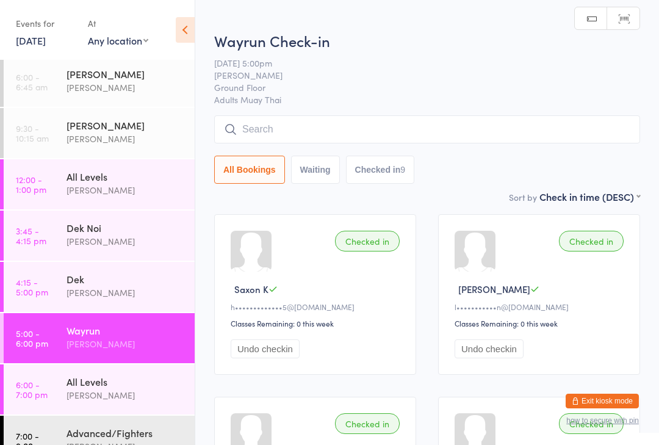
click at [60, 380] on link "6:00 - 7:00 pm All Levels [PERSON_NAME]" at bounding box center [99, 389] width 191 height 50
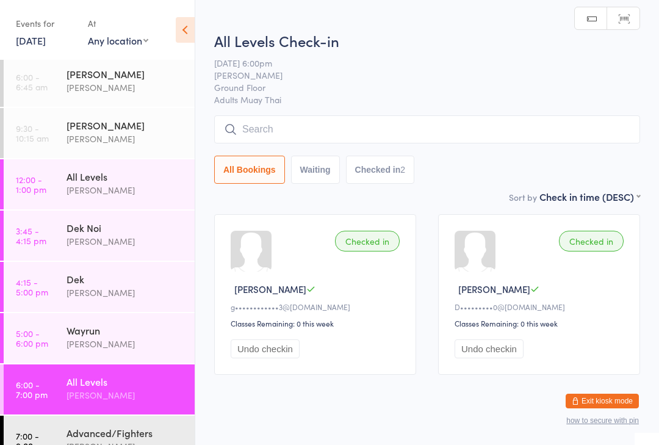
click at [322, 127] on input "search" at bounding box center [427, 129] width 426 height 28
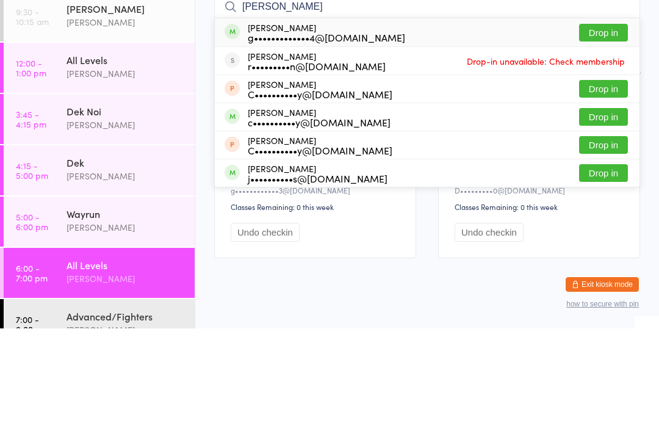
type input "[PERSON_NAME]"
click at [606, 140] on button "Drop in" at bounding box center [603, 149] width 49 height 18
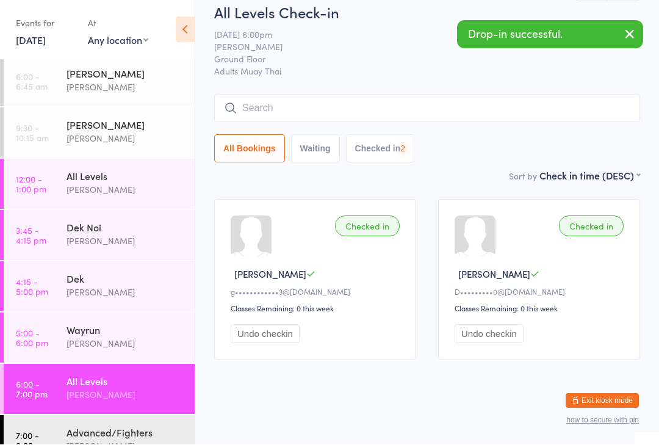
scroll to position [31, 0]
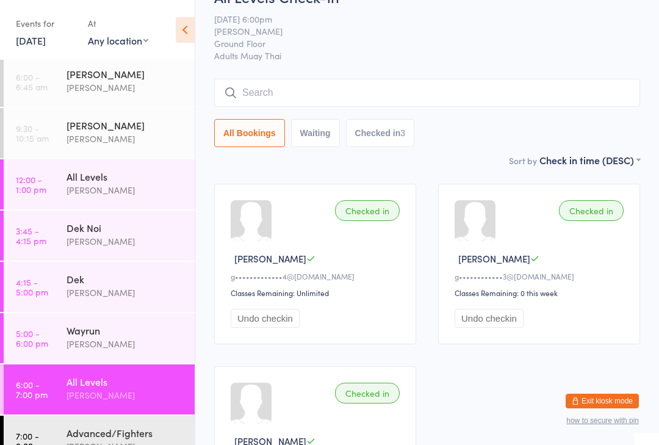
click at [46, 338] on time "5:00 - 6:00 pm" at bounding box center [32, 338] width 32 height 20
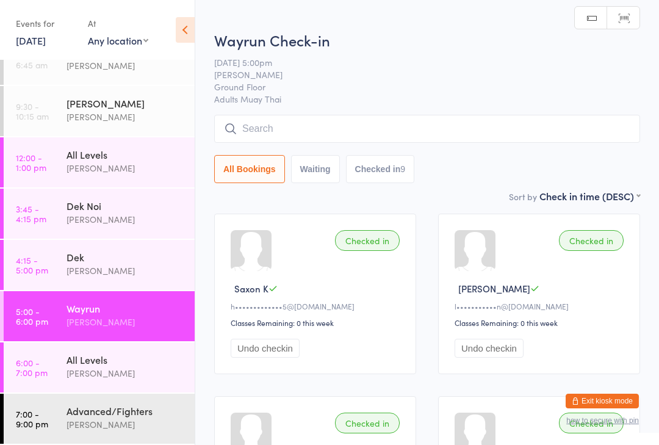
scroll to position [25, 0]
click at [64, 416] on link "7:00 - 9:00 pm Advanced/Fighters [PERSON_NAME]" at bounding box center [99, 419] width 191 height 50
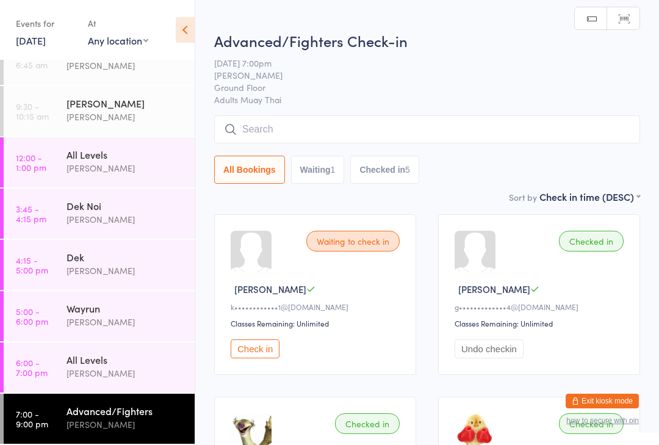
click at [36, 199] on link "3:45 - 4:15 pm Dek Noi [PERSON_NAME]" at bounding box center [99, 214] width 191 height 50
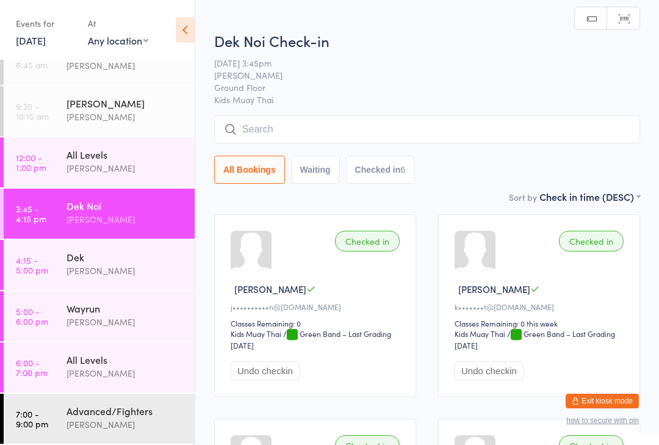
click at [53, 417] on link "7:00 - 9:00 pm Advanced/Fighters [PERSON_NAME]" at bounding box center [99, 419] width 191 height 50
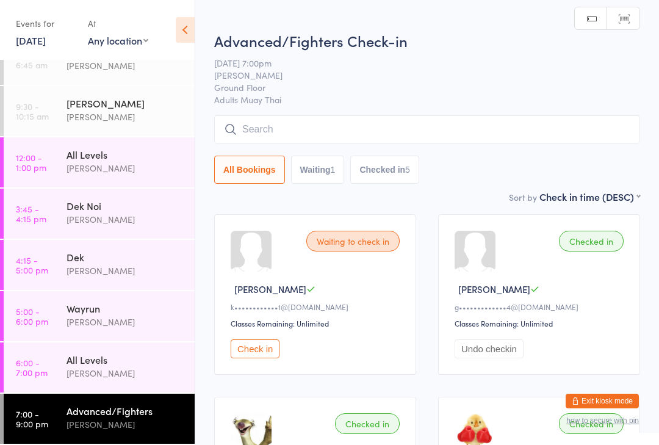
click at [265, 134] on input "search" at bounding box center [427, 129] width 426 height 28
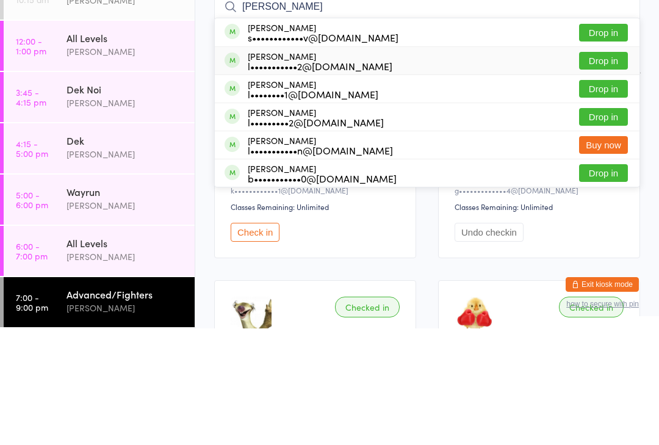
type input "[PERSON_NAME]"
click at [266, 178] on div "l•••••••••••2@[DOMAIN_NAME]" at bounding box center [320, 183] width 145 height 10
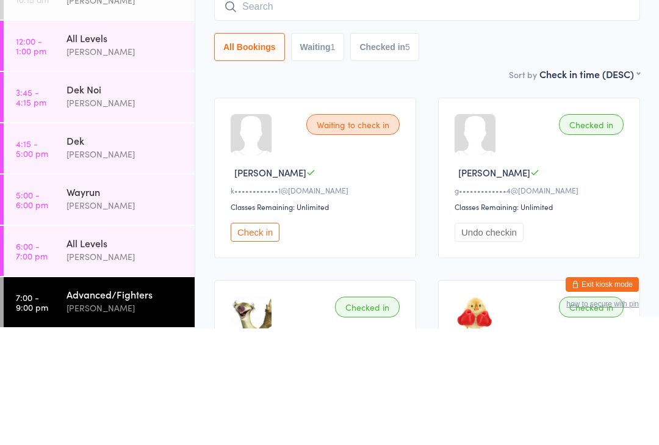
scroll to position [117, 0]
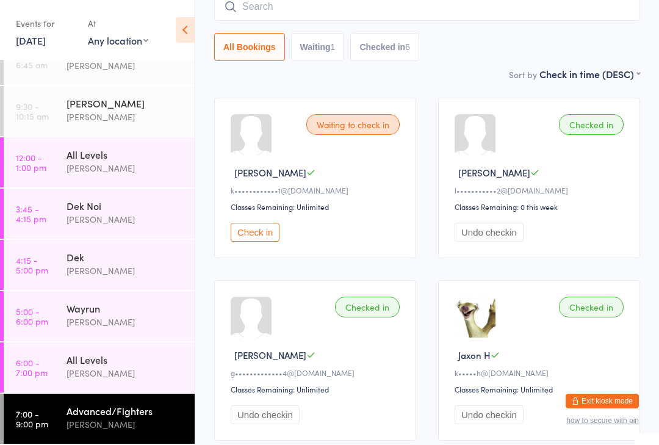
click at [390, 4] on input "search" at bounding box center [427, 7] width 426 height 28
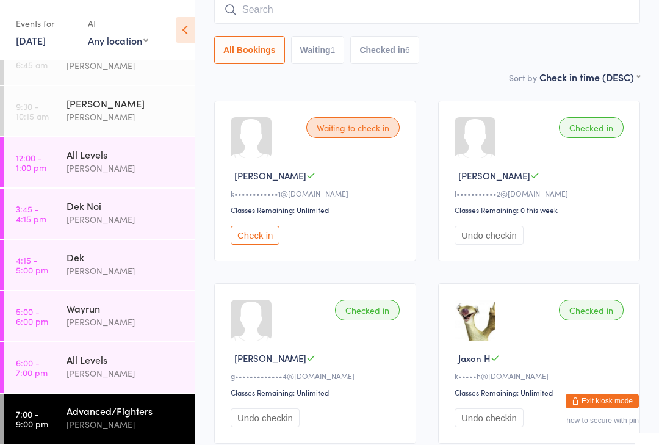
scroll to position [111, 0]
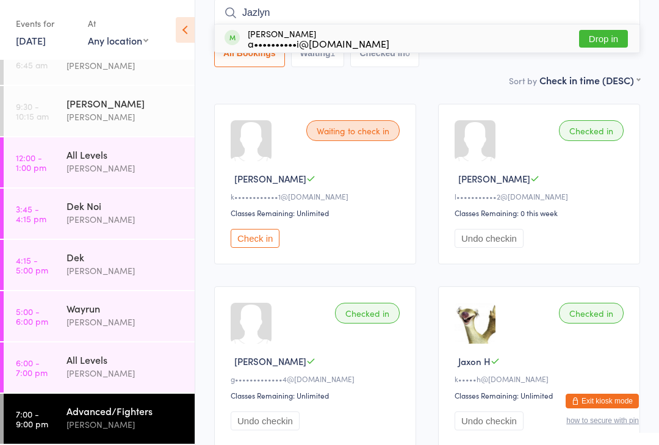
type input "Jazlyn"
click at [598, 37] on button "Drop in" at bounding box center [603, 39] width 49 height 18
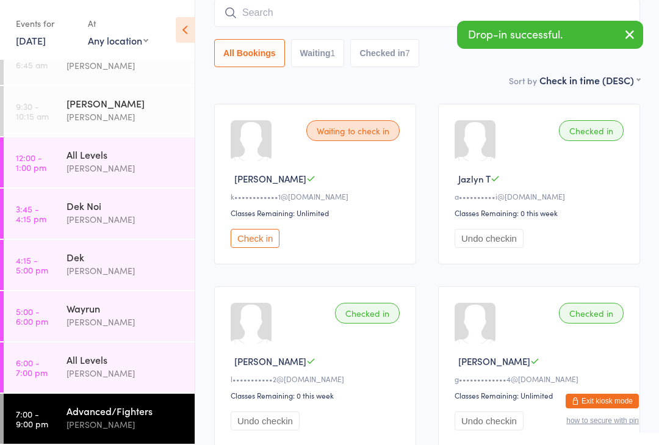
scroll to position [0, 0]
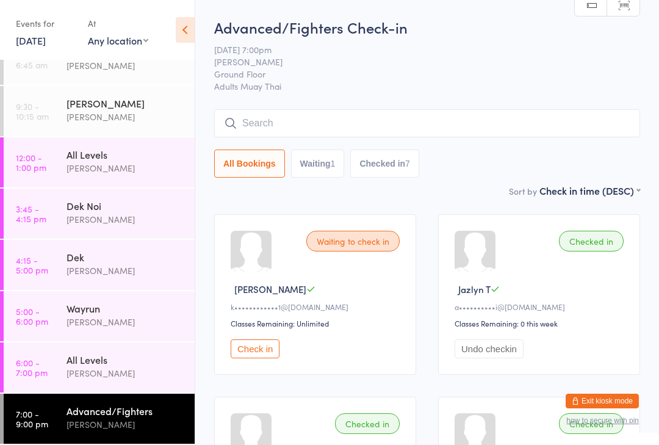
click at [288, 127] on input "search" at bounding box center [427, 123] width 426 height 28
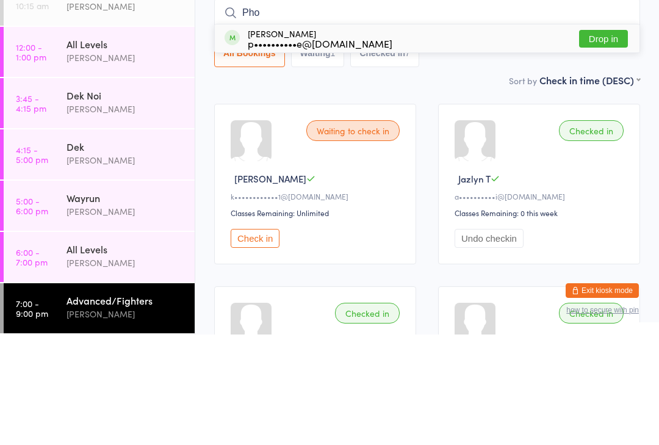
type input "Pho"
click at [611, 140] on button "Drop in" at bounding box center [603, 149] width 49 height 18
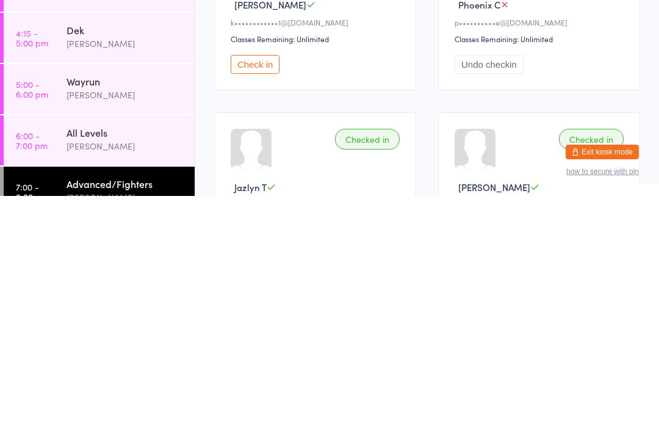
scroll to position [36, 0]
click at [108, 388] on div "[PERSON_NAME]" at bounding box center [126, 395] width 118 height 14
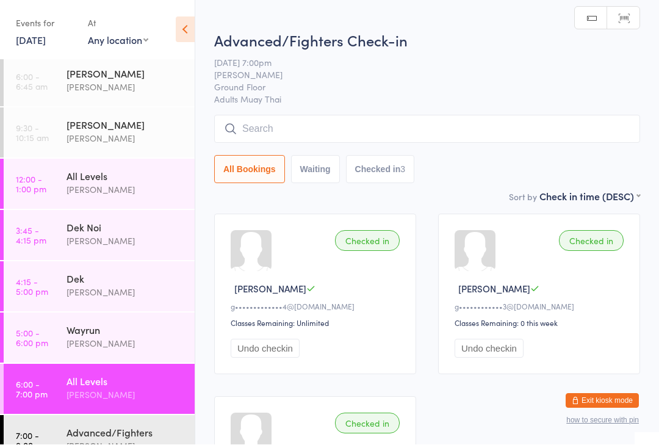
scroll to position [1, 0]
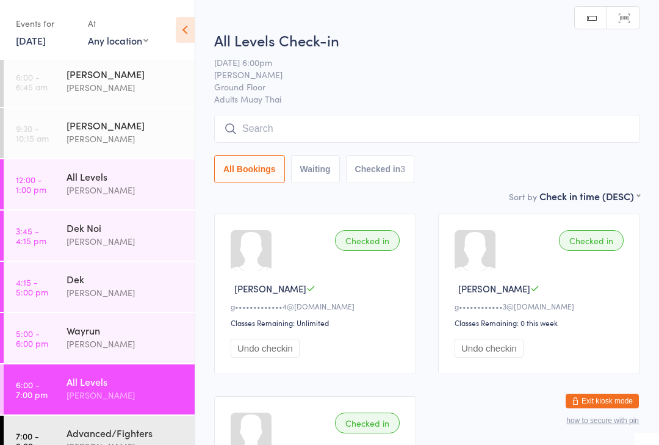
click at [370, 130] on input "search" at bounding box center [427, 129] width 426 height 28
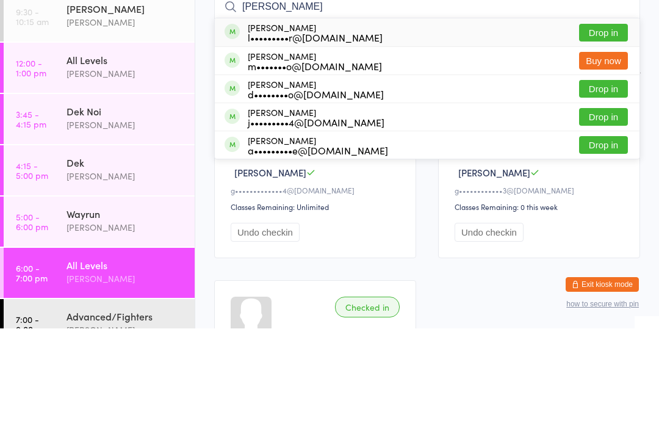
type input "[PERSON_NAME]"
click at [602, 140] on button "Drop in" at bounding box center [603, 149] width 49 height 18
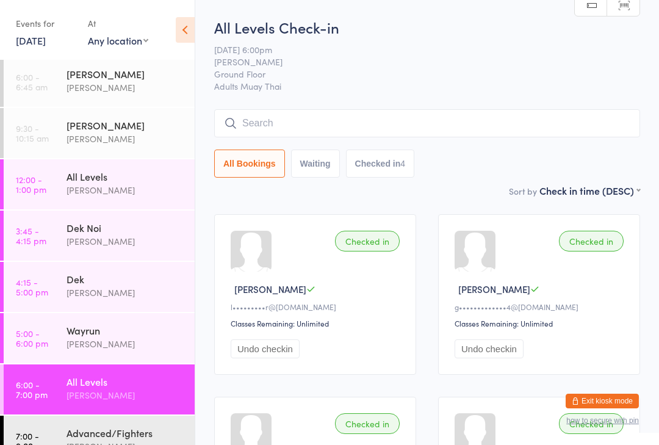
click at [339, 123] on input "search" at bounding box center [427, 123] width 426 height 28
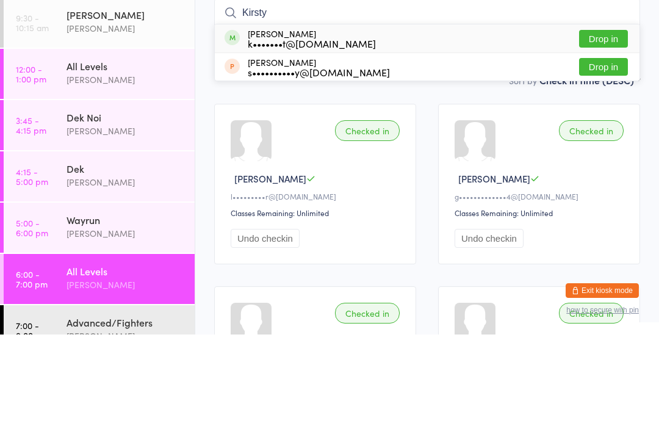
type input "Kirsty"
click at [608, 140] on button "Drop in" at bounding box center [603, 149] width 49 height 18
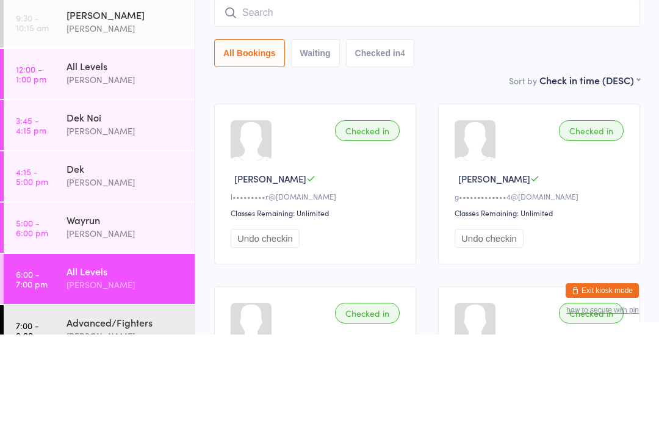
scroll to position [111, 0]
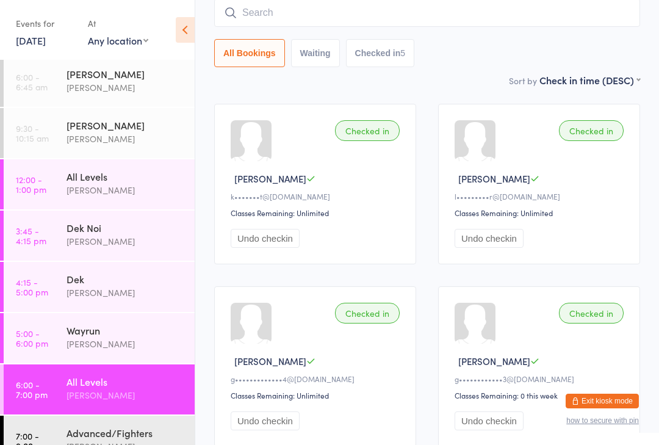
click at [261, 26] on input "search" at bounding box center [427, 13] width 426 height 28
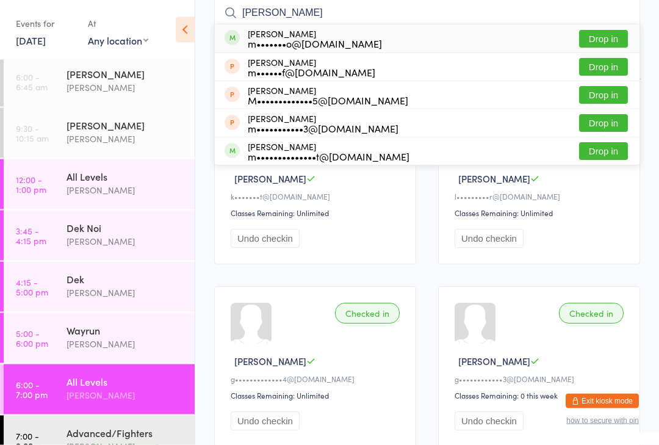
type input "[PERSON_NAME]"
click at [595, 31] on button "Drop in" at bounding box center [603, 40] width 49 height 18
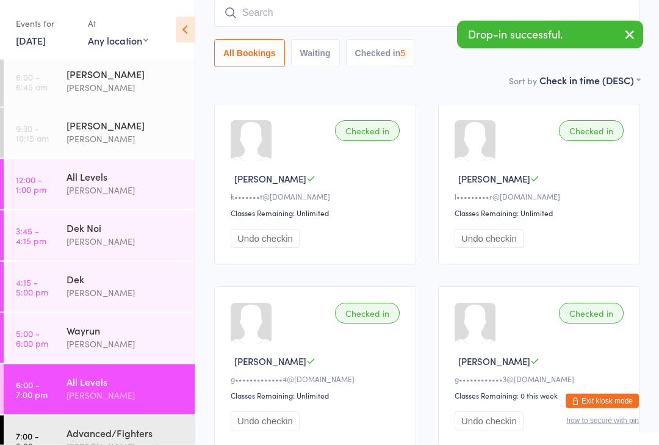
scroll to position [111, 0]
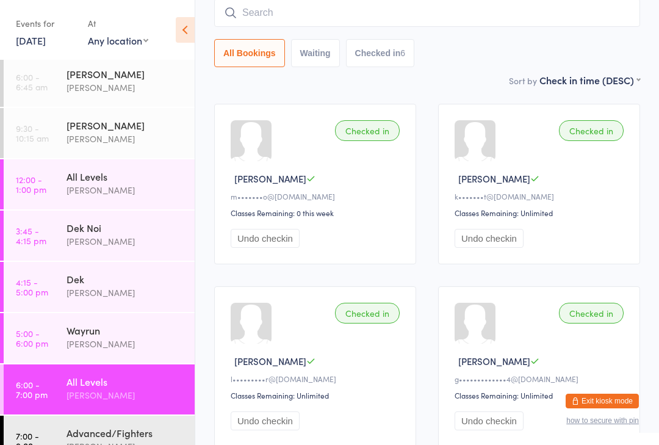
click at [487, 19] on input "search" at bounding box center [427, 13] width 426 height 28
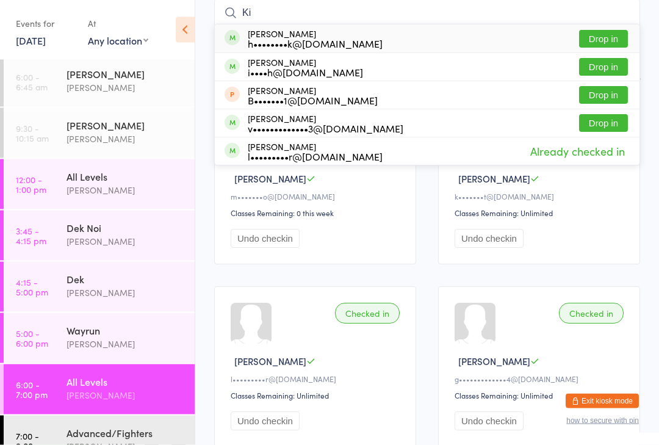
type input "Ki"
click at [606, 40] on button "Drop in" at bounding box center [603, 40] width 49 height 18
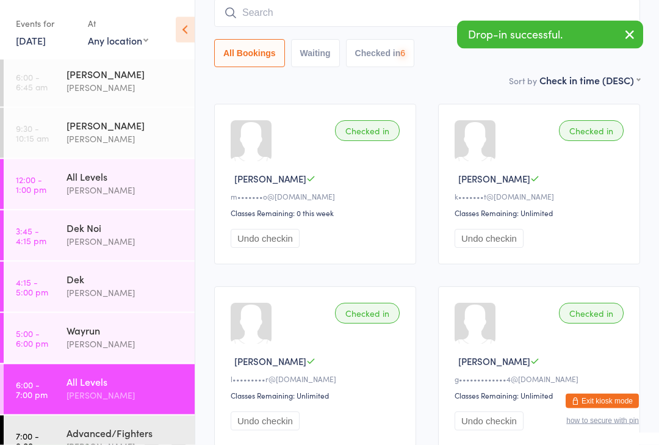
scroll to position [111, 0]
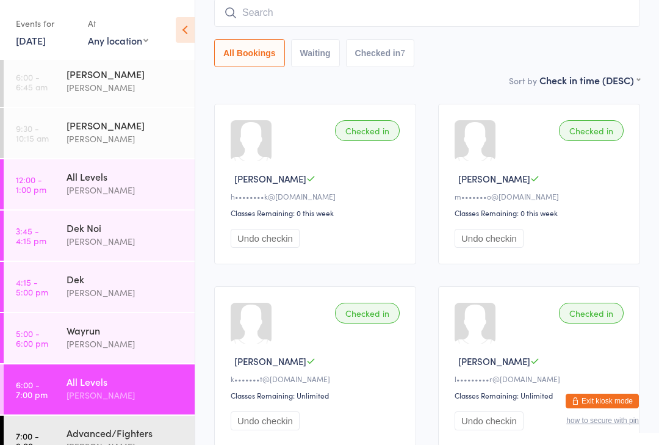
click at [70, 421] on div "Advanced/Fighters [PERSON_NAME]" at bounding box center [131, 440] width 128 height 48
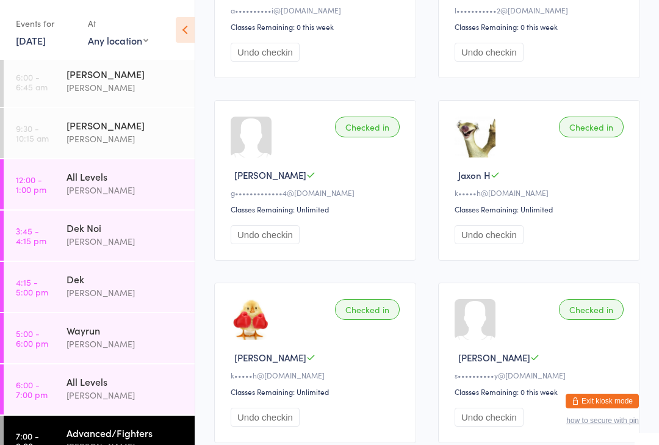
scroll to position [474, 0]
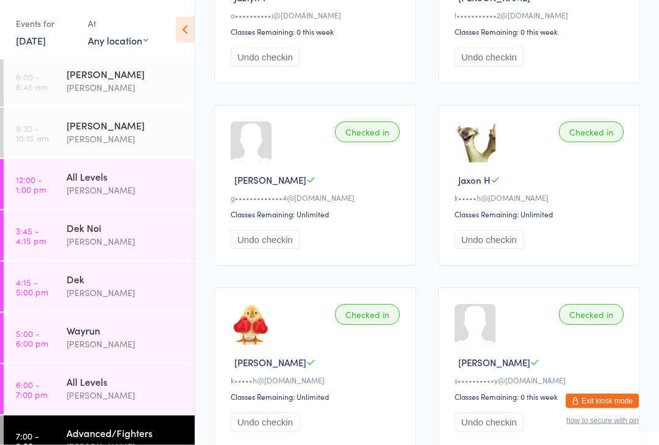
click at [38, 387] on time "6:00 - 7:00 pm" at bounding box center [32, 390] width 32 height 20
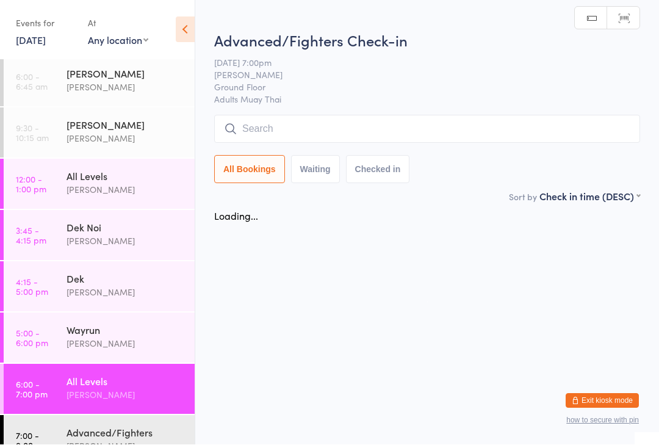
scroll to position [1, 0]
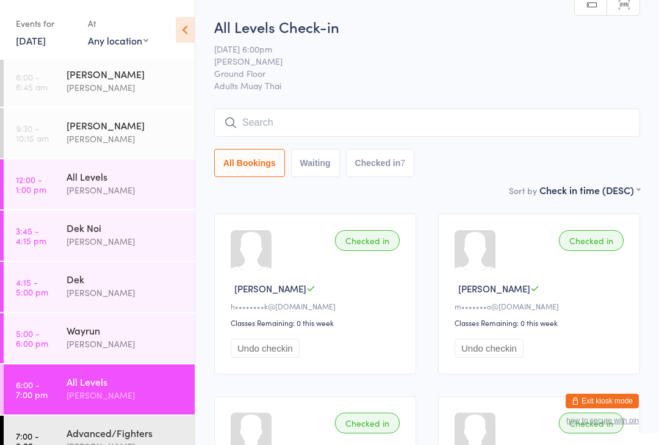
click at [589, 137] on input "search" at bounding box center [427, 123] width 426 height 28
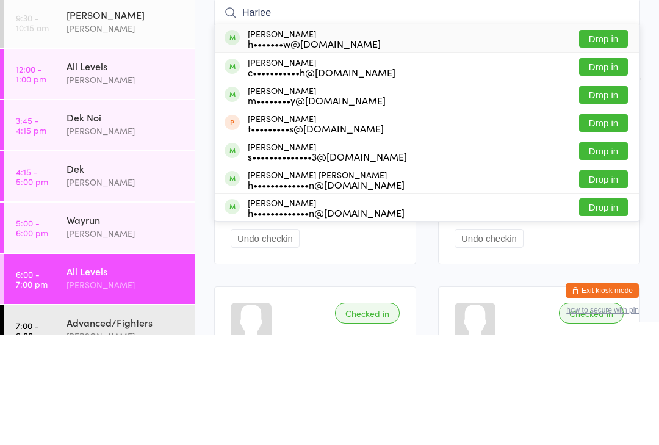
type input "Harlee"
click at [606, 140] on button "Drop in" at bounding box center [603, 149] width 49 height 18
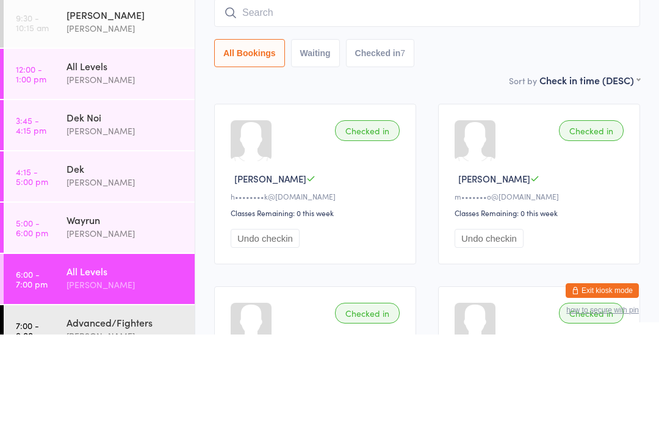
scroll to position [111, 0]
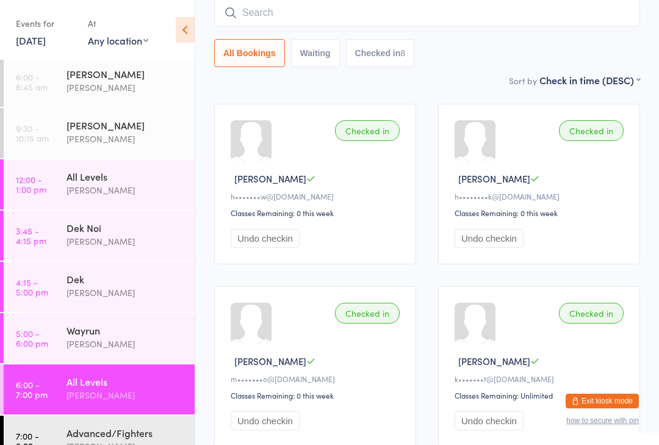
click at [576, 7] on input "search" at bounding box center [427, 13] width 426 height 28
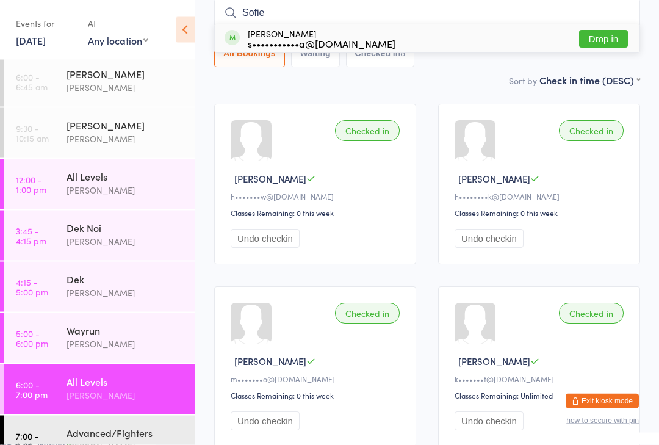
type input "Sofie"
click at [620, 39] on button "Drop in" at bounding box center [603, 40] width 49 height 18
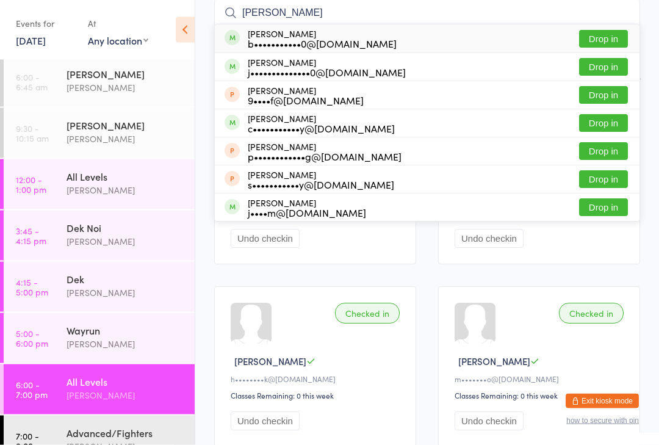
type input "[PERSON_NAME]"
click at [612, 42] on button "Drop in" at bounding box center [603, 40] width 49 height 18
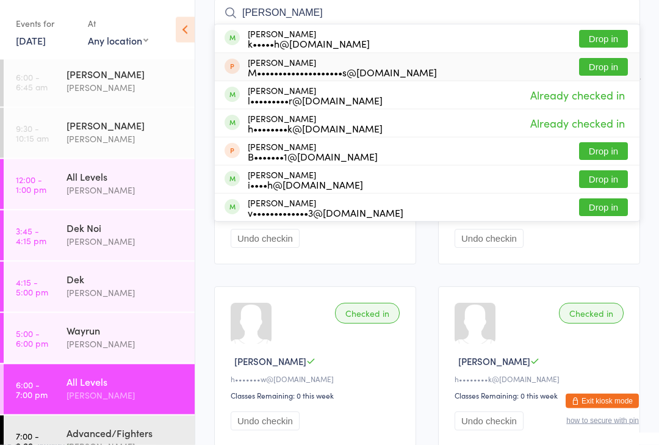
type input "[PERSON_NAME]"
click at [431, 68] on div "[PERSON_NAME] M••••••••••••••••••••s@[DOMAIN_NAME] Drop in" at bounding box center [427, 67] width 425 height 27
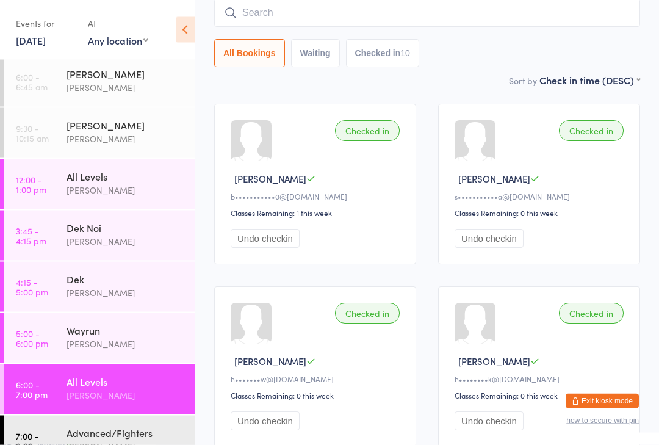
scroll to position [111, 0]
click at [145, 385] on div "All Levels" at bounding box center [126, 381] width 118 height 13
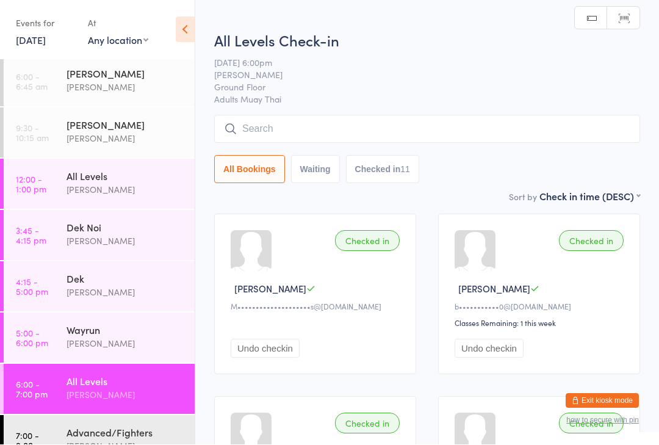
scroll to position [1, 0]
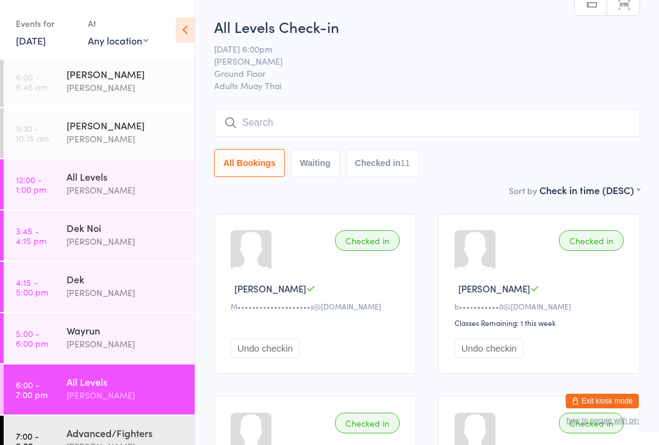
click at [525, 130] on input "search" at bounding box center [427, 123] width 426 height 28
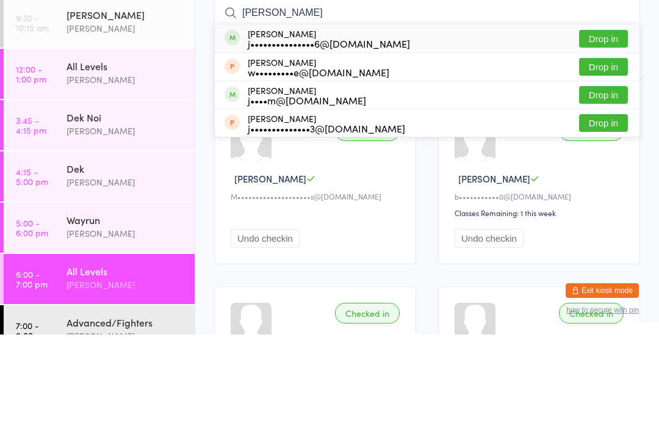
type input "[PERSON_NAME]"
click at [626, 140] on button "Drop in" at bounding box center [603, 149] width 49 height 18
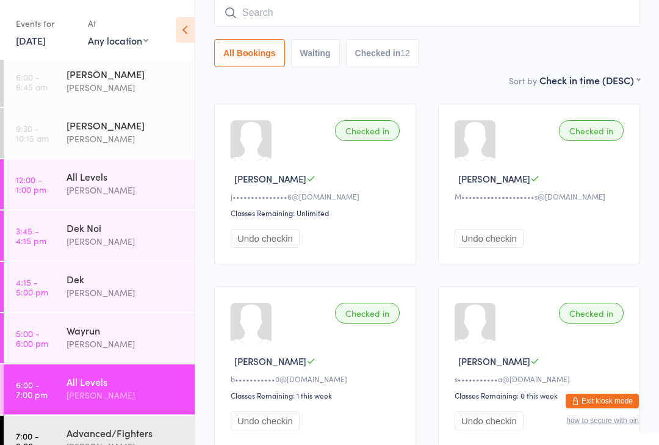
scroll to position [110, 0]
click at [252, 9] on input "search" at bounding box center [427, 13] width 426 height 28
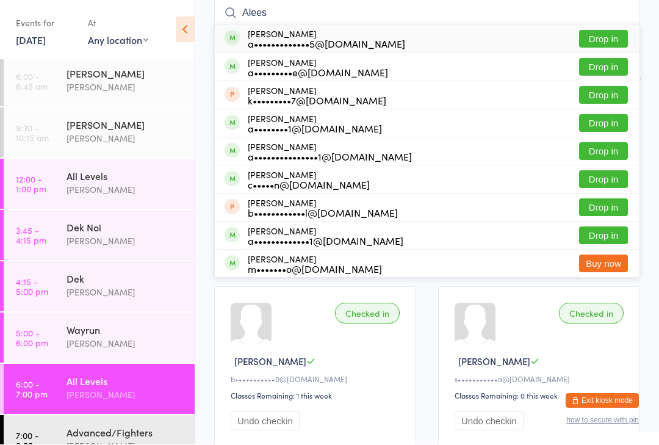
type input "Alees"
click at [596, 40] on button "Drop in" at bounding box center [603, 40] width 49 height 18
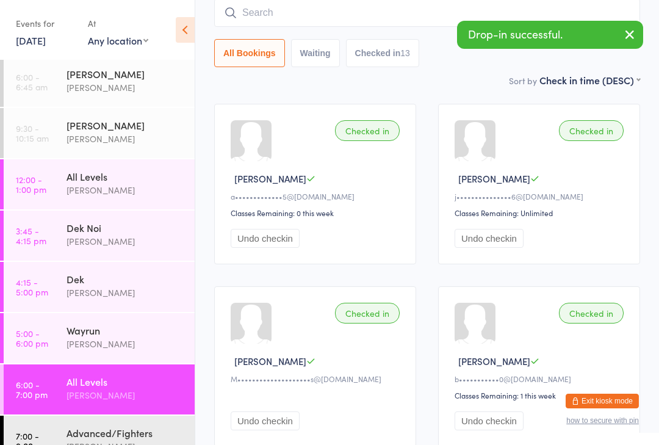
click at [257, 17] on input "search" at bounding box center [427, 13] width 426 height 28
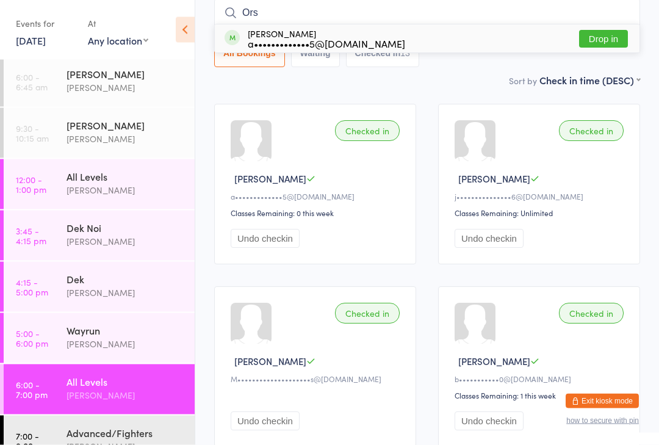
type input "Ors"
click at [588, 37] on button "Drop in" at bounding box center [603, 40] width 49 height 18
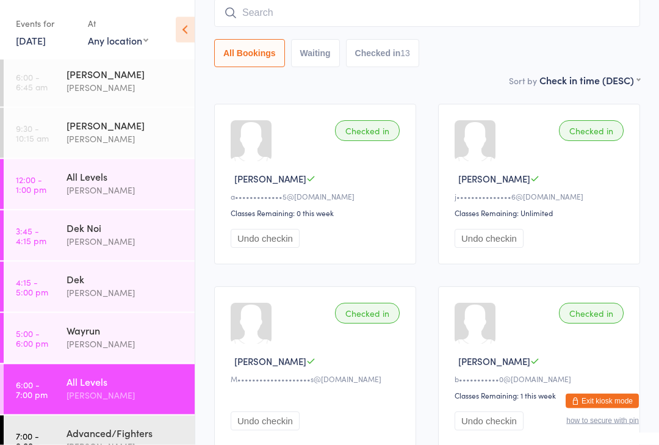
scroll to position [111, 0]
click at [53, 410] on link "6:00 - 7:00 pm All Levels [PERSON_NAME]" at bounding box center [99, 389] width 191 height 50
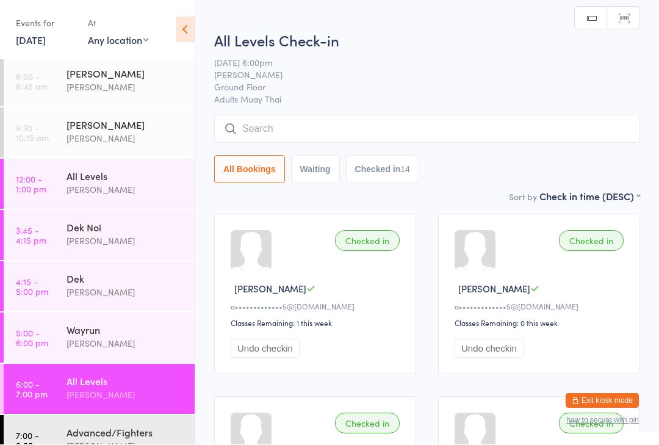
scroll to position [1, 0]
click at [44, 435] on time "7:00 - 9:00 pm" at bounding box center [32, 441] width 32 height 20
